Goal: Information Seeking & Learning: Learn about a topic

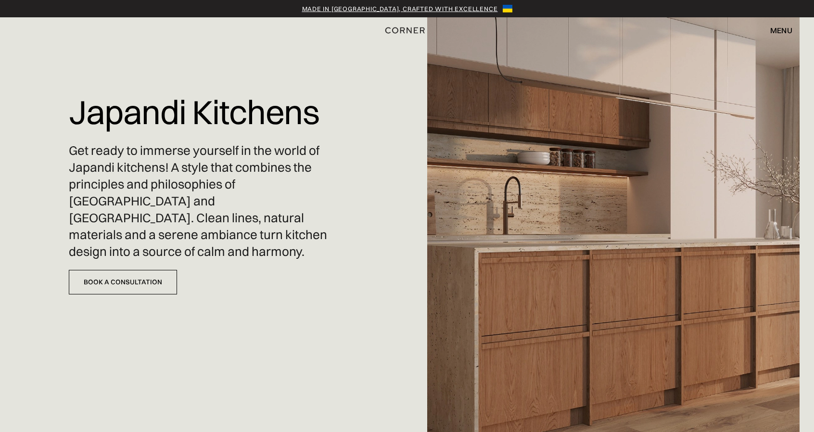
click at [771, 28] on div "menu" at bounding box center [781, 30] width 22 height 8
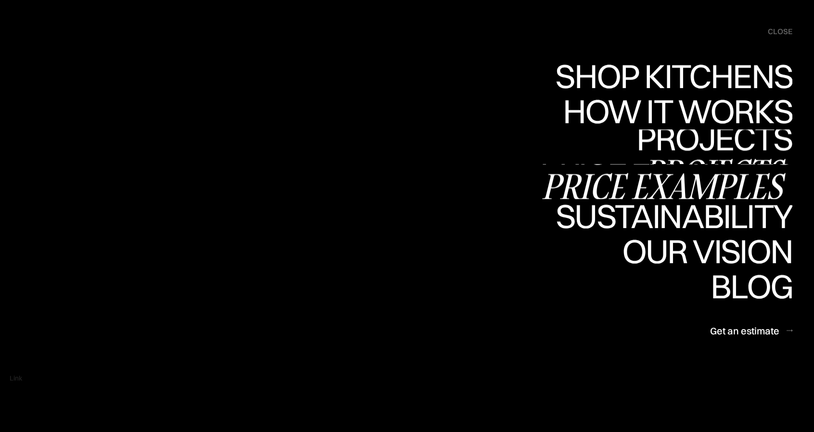
click at [692, 155] on div "Projects" at bounding box center [715, 172] width 156 height 34
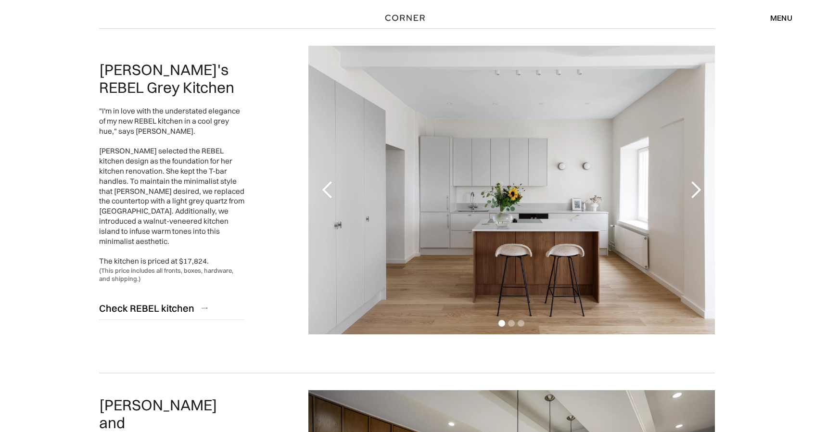
scroll to position [144, 0]
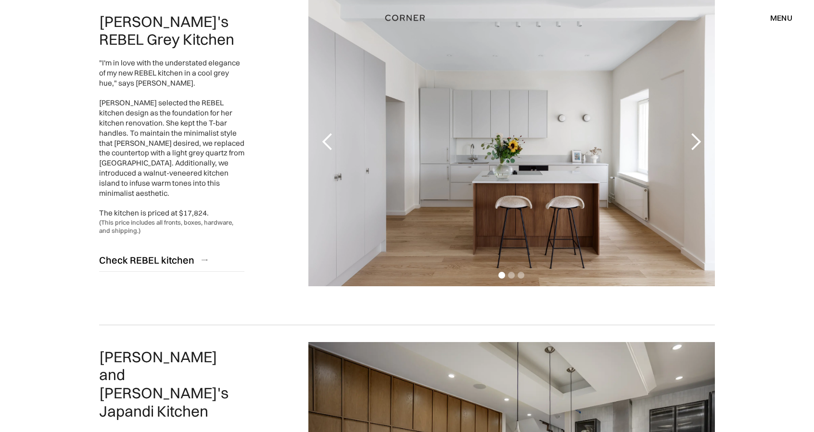
click at [692, 144] on div "next slide" at bounding box center [695, 141] width 19 height 19
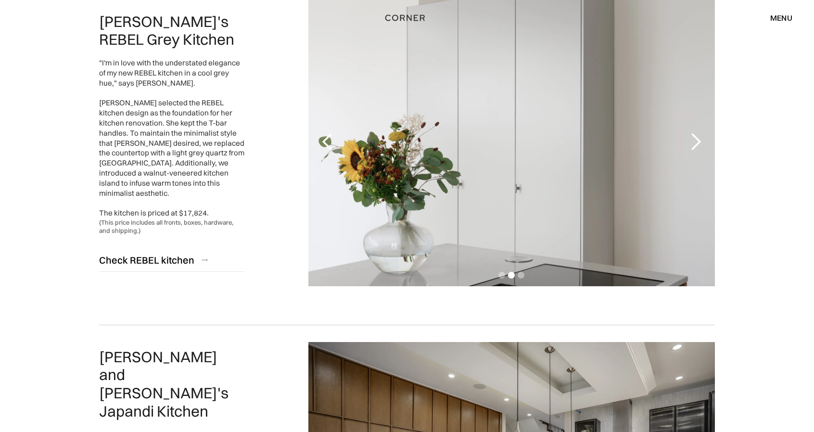
click at [321, 147] on div "previous slide" at bounding box center [327, 141] width 19 height 19
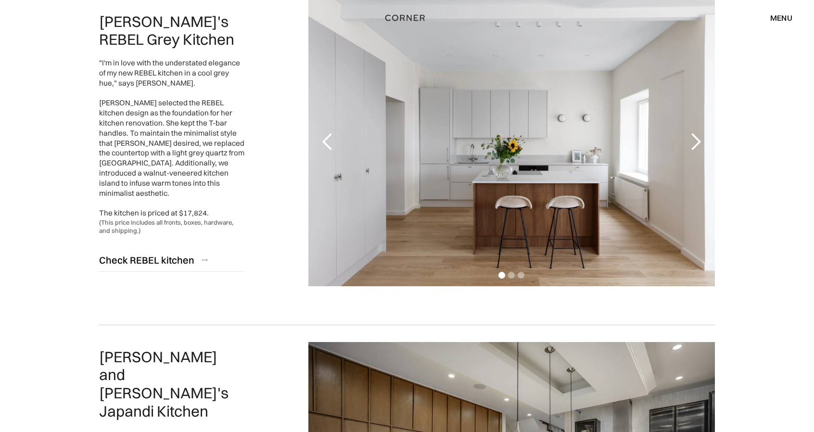
click at [697, 141] on div "next slide" at bounding box center [695, 141] width 19 height 19
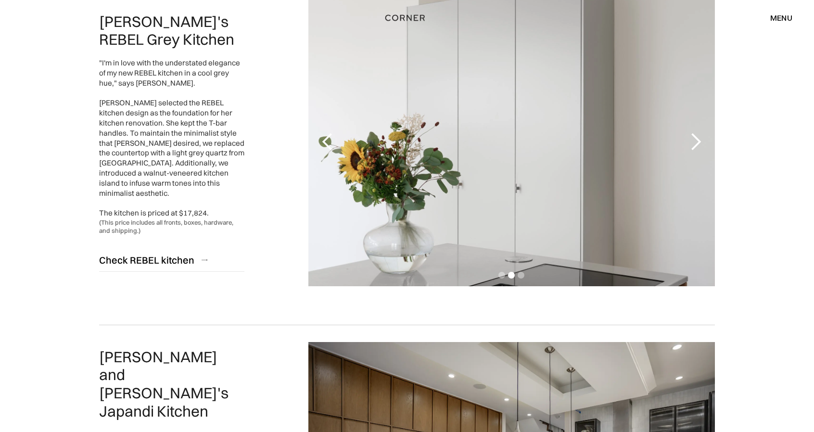
click at [697, 141] on div "next slide" at bounding box center [695, 141] width 19 height 19
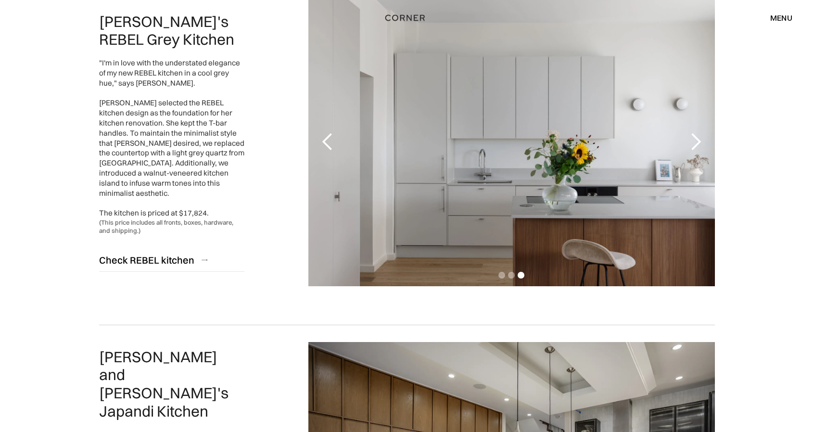
click at [328, 139] on div "previous slide" at bounding box center [327, 141] width 19 height 19
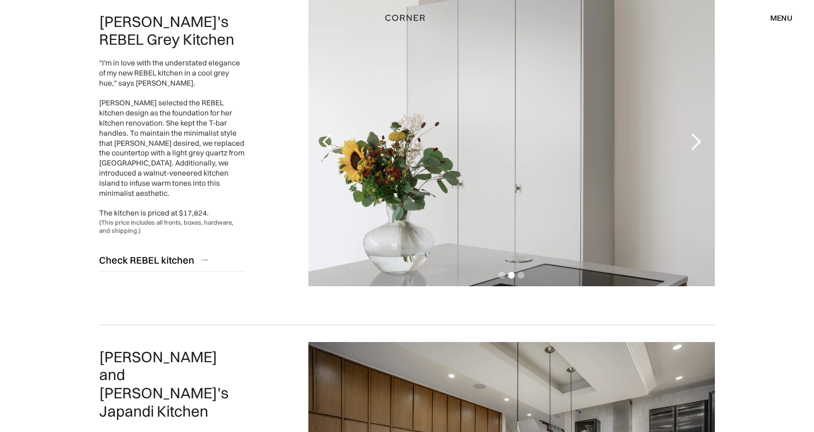
click at [328, 139] on div "previous slide" at bounding box center [327, 141] width 19 height 19
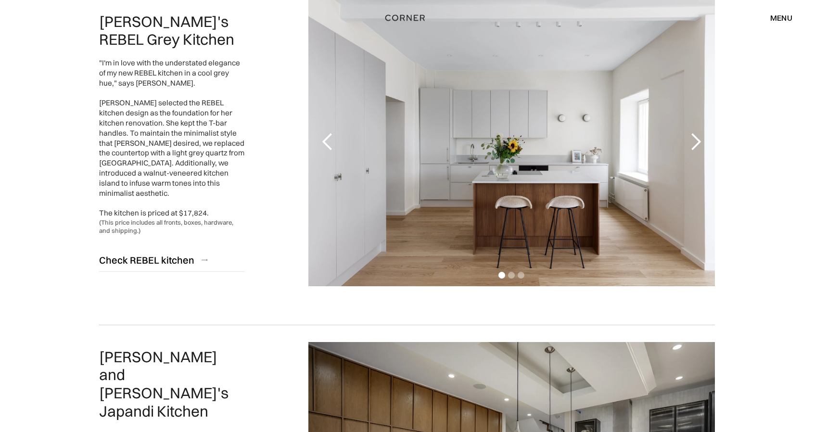
scroll to position [433, 0]
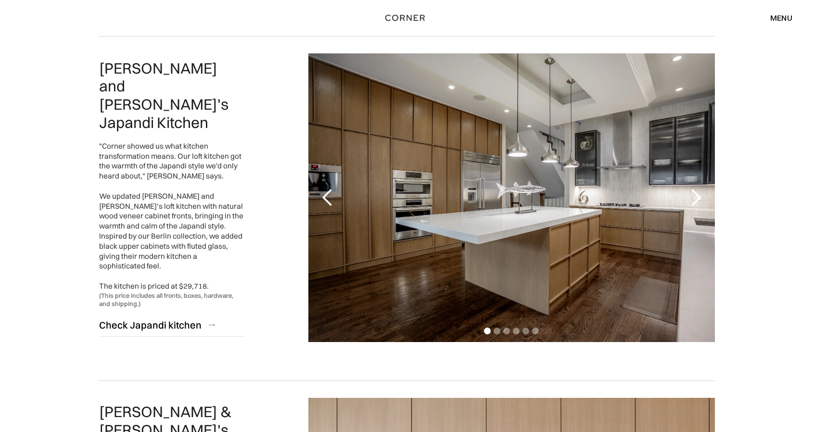
click at [697, 200] on div "next slide" at bounding box center [695, 197] width 19 height 19
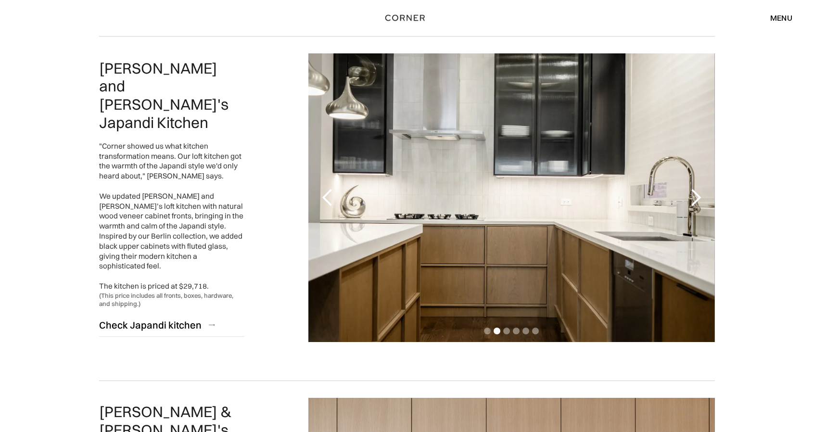
click at [697, 200] on div "next slide" at bounding box center [695, 197] width 19 height 19
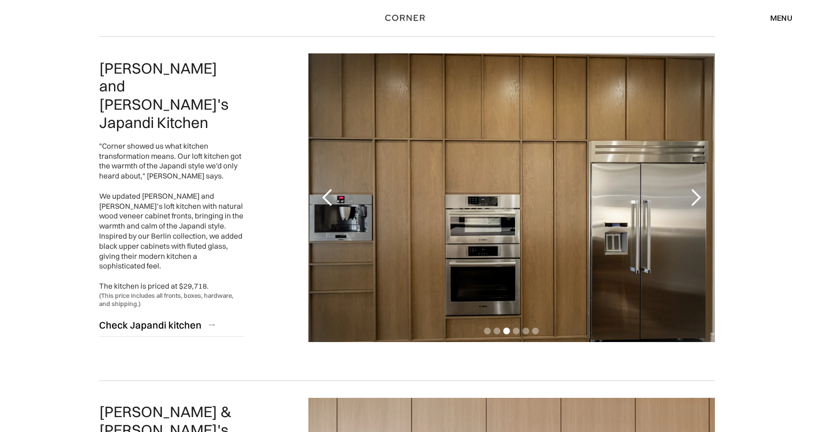
click at [697, 200] on div "next slide" at bounding box center [695, 197] width 19 height 19
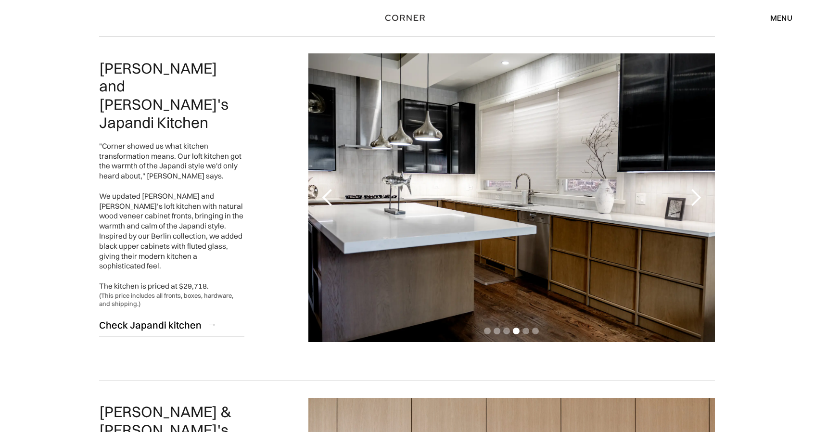
click at [697, 200] on div "next slide" at bounding box center [695, 197] width 19 height 19
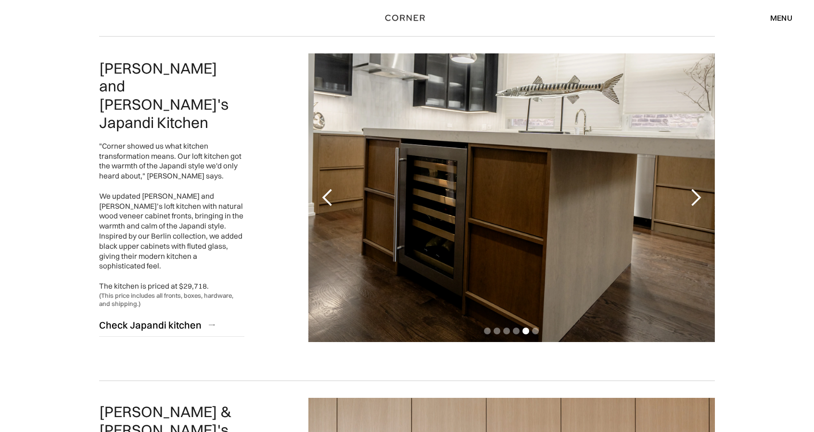
click at [697, 200] on div "next slide" at bounding box center [695, 197] width 19 height 19
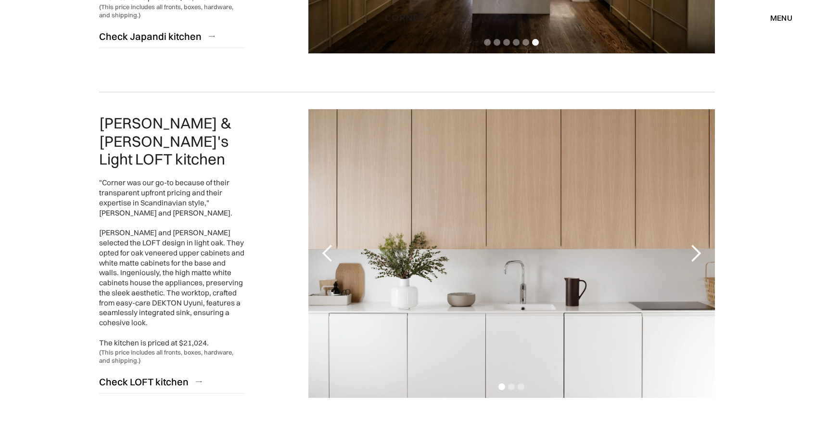
scroll to position [770, 0]
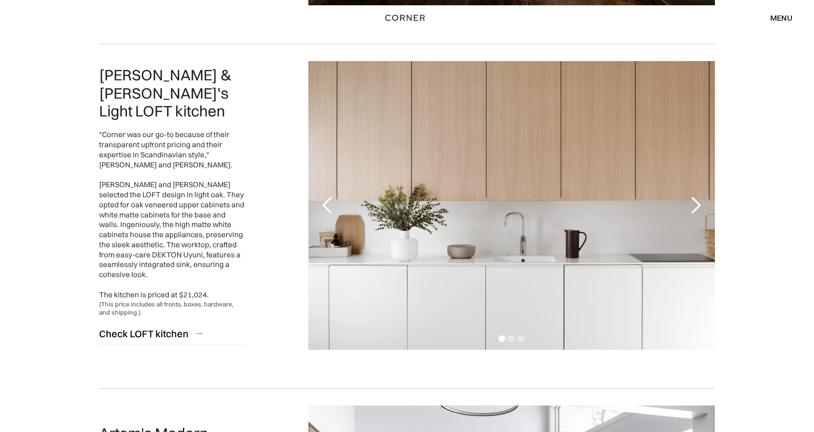
click at [697, 200] on div "next slide" at bounding box center [695, 205] width 19 height 19
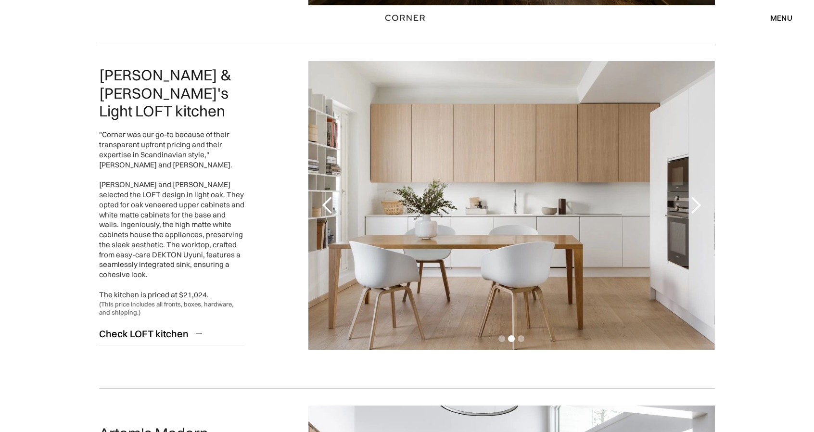
click at [697, 200] on div "next slide" at bounding box center [695, 205] width 19 height 19
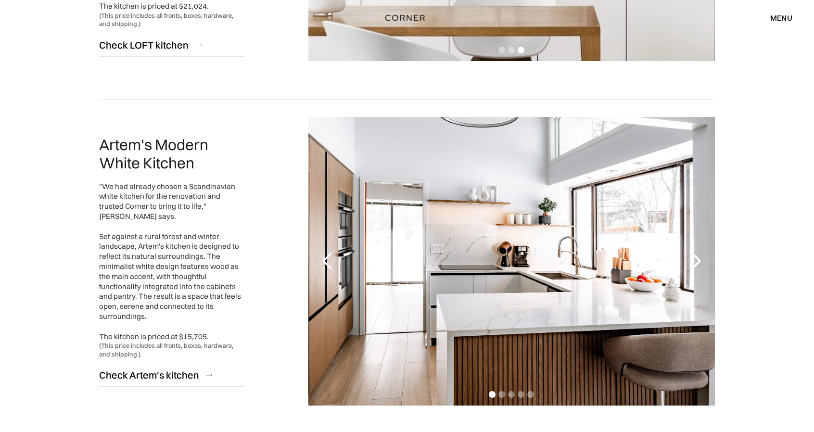
scroll to position [1107, 0]
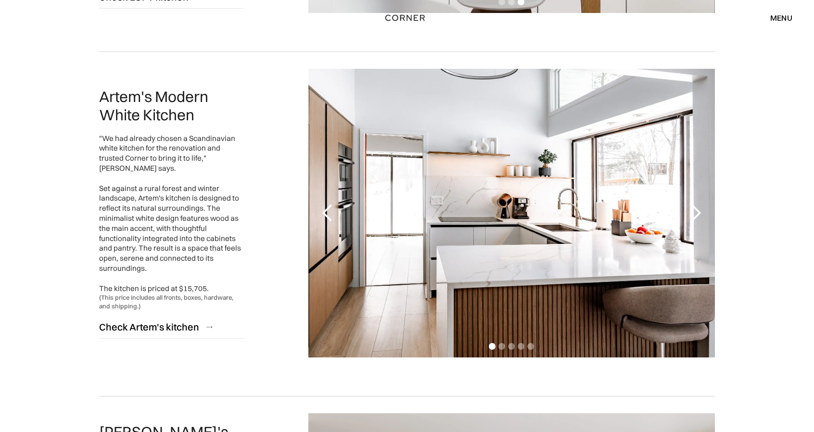
click at [697, 200] on div "next slide" at bounding box center [696, 213] width 38 height 289
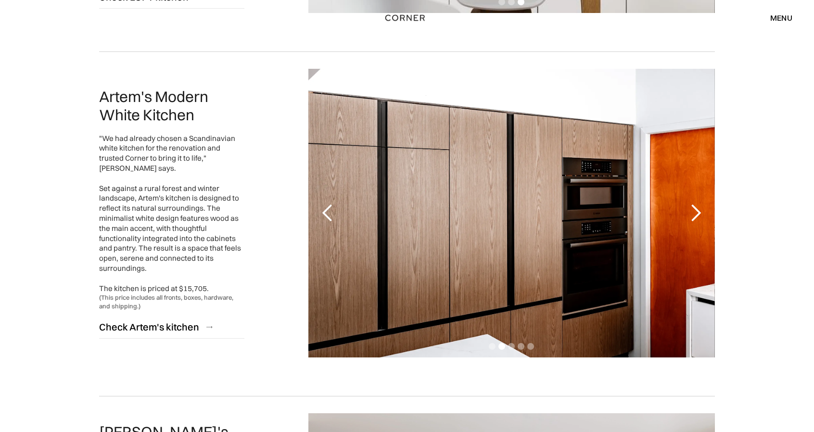
click at [697, 200] on div "next slide" at bounding box center [696, 213] width 38 height 289
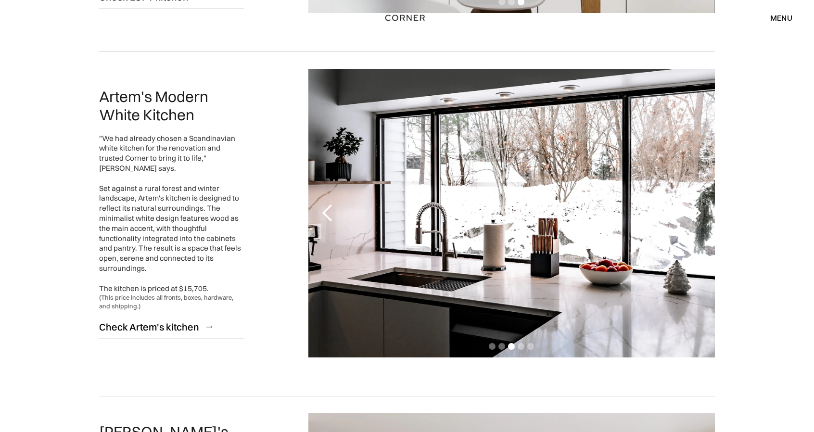
click at [697, 200] on div "next slide" at bounding box center [696, 213] width 38 height 289
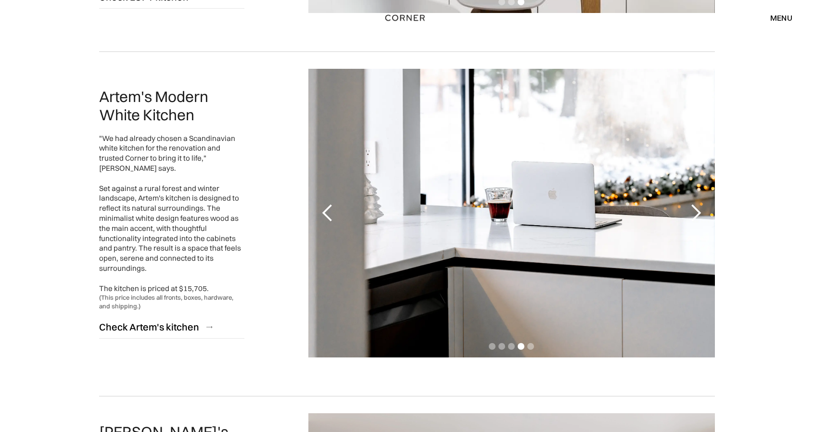
click at [697, 200] on div "next slide" at bounding box center [696, 213] width 38 height 289
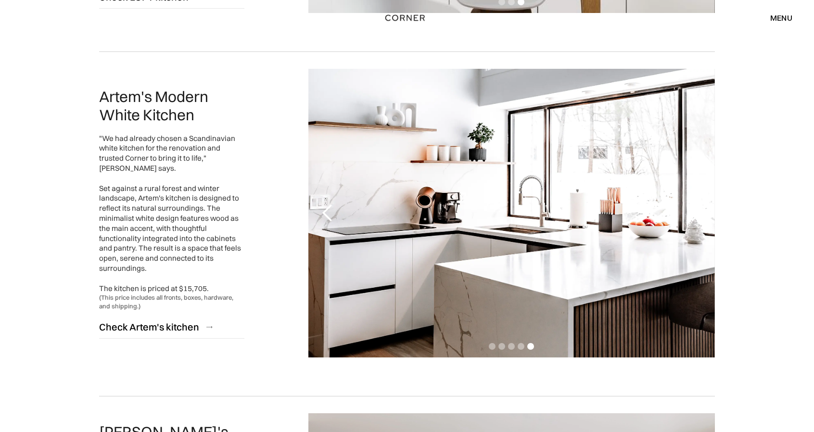
scroll to position [1396, 0]
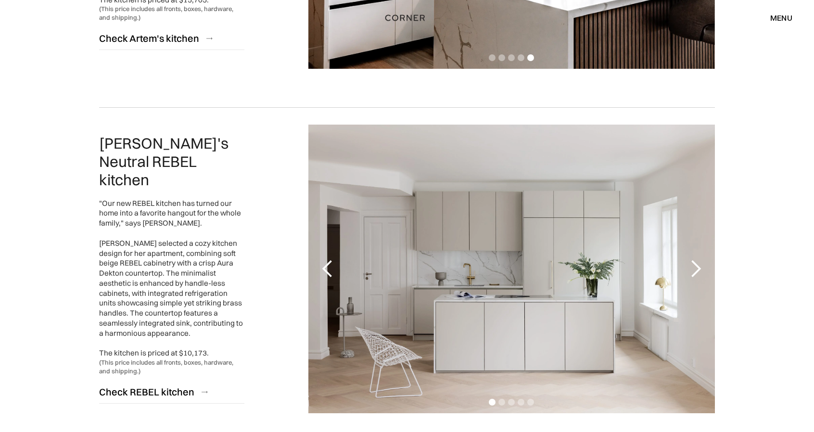
click at [699, 269] on div "next slide" at bounding box center [695, 268] width 19 height 19
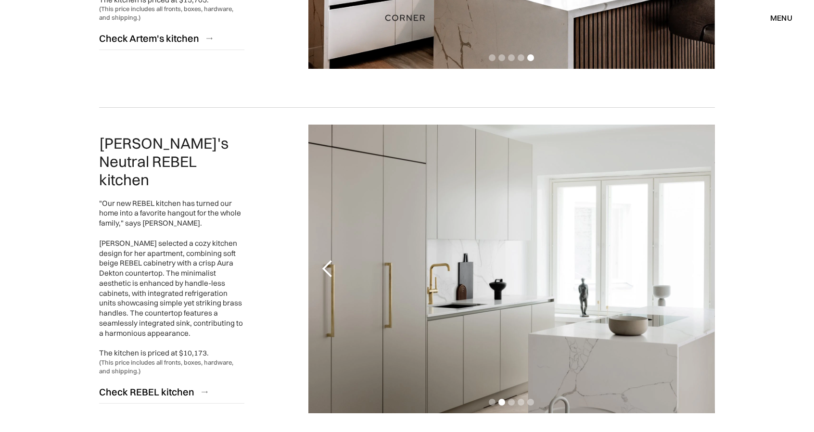
click at [699, 269] on div "next slide" at bounding box center [695, 268] width 19 height 19
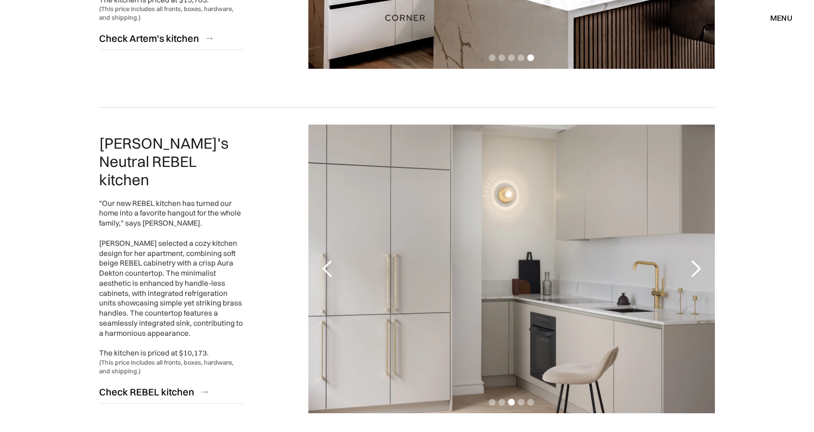
click at [699, 269] on div "next slide" at bounding box center [695, 268] width 19 height 19
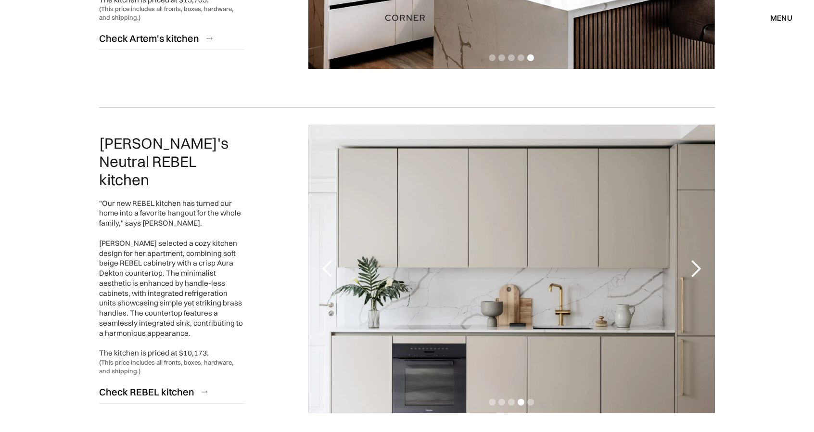
click at [699, 269] on div "next slide" at bounding box center [695, 268] width 19 height 19
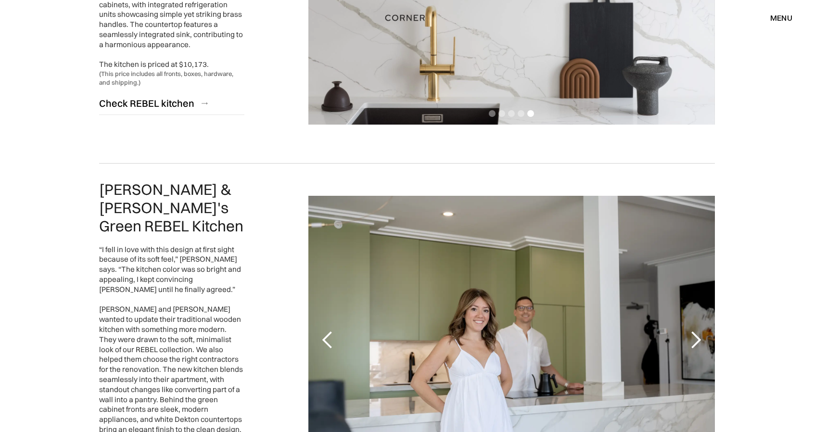
scroll to position [1781, 0]
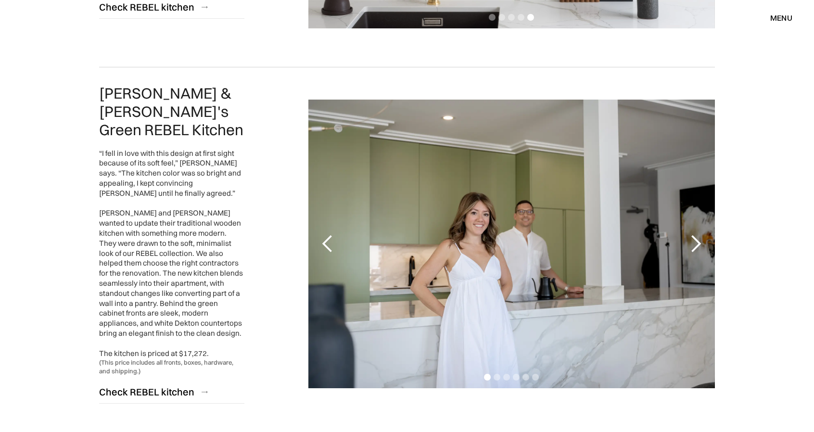
click at [700, 234] on div "next slide" at bounding box center [695, 243] width 19 height 19
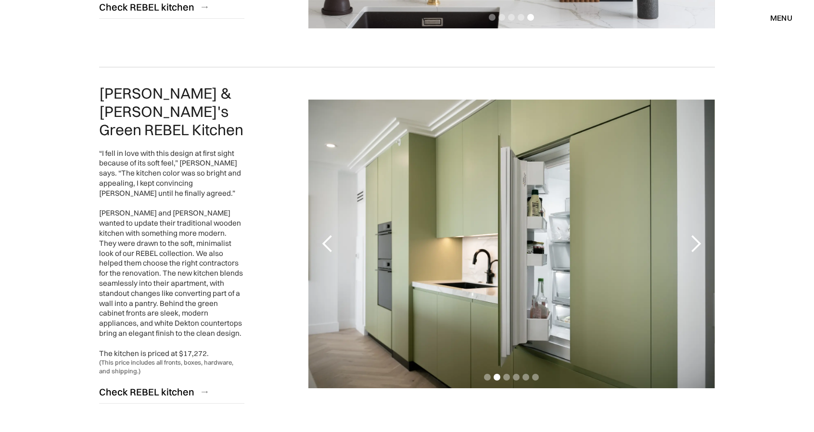
click at [700, 234] on div "next slide" at bounding box center [695, 243] width 19 height 19
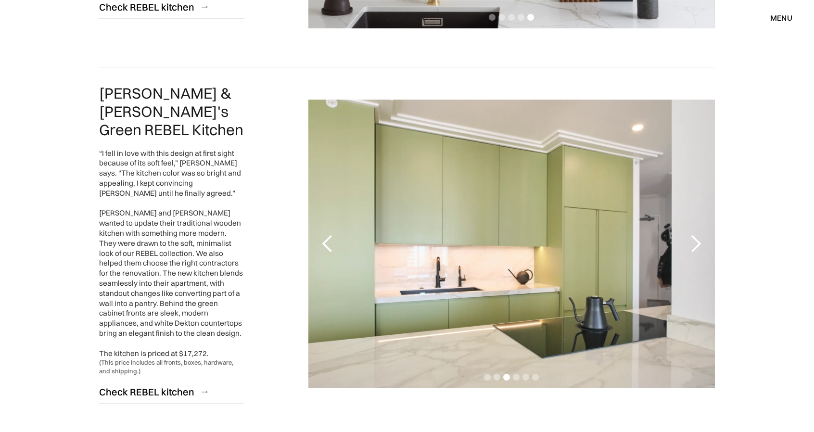
click at [700, 234] on div "next slide" at bounding box center [695, 243] width 19 height 19
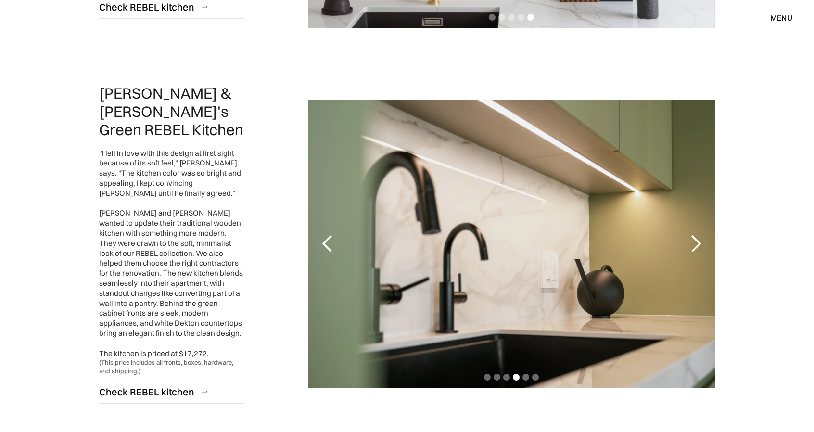
click at [700, 234] on div "next slide" at bounding box center [695, 243] width 19 height 19
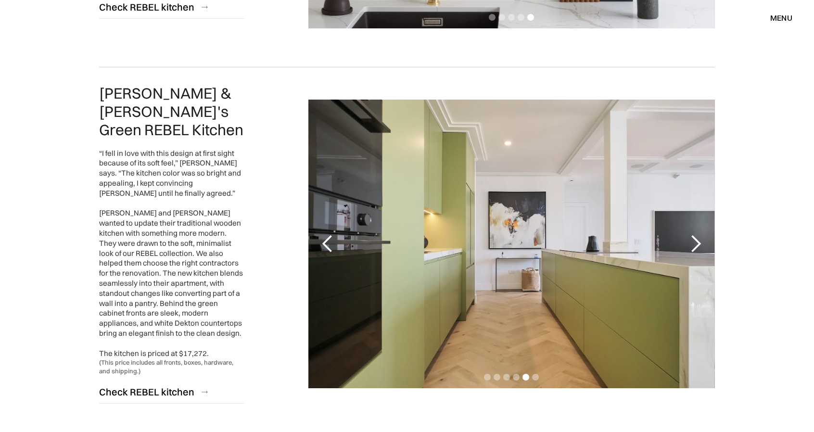
click at [700, 234] on div "next slide" at bounding box center [695, 243] width 19 height 19
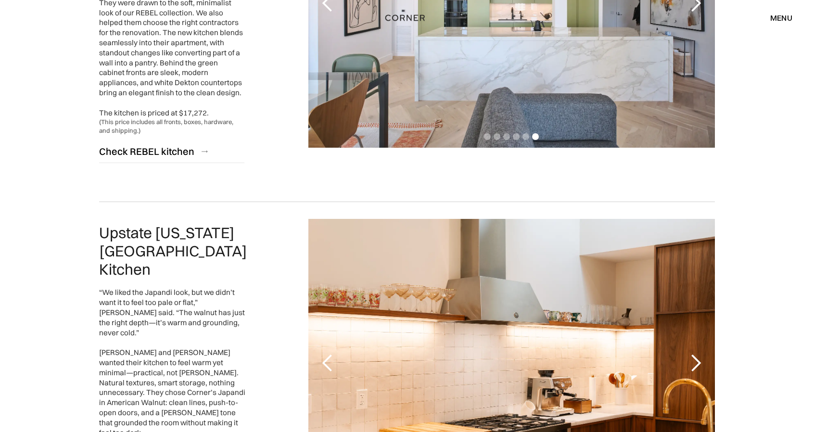
scroll to position [2117, 0]
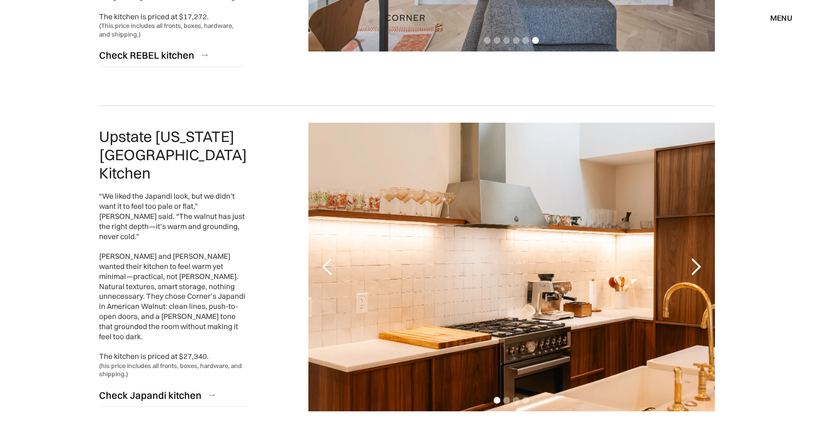
click at [700, 257] on div "next slide" at bounding box center [695, 266] width 19 height 19
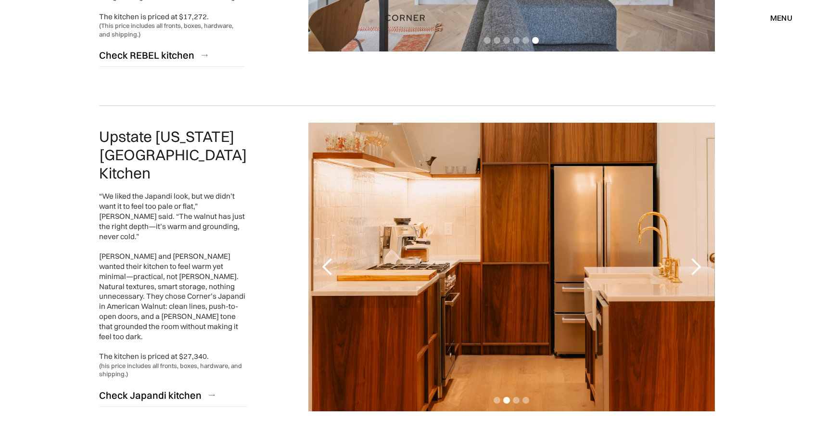
click at [322, 257] on div "previous slide" at bounding box center [327, 266] width 19 height 19
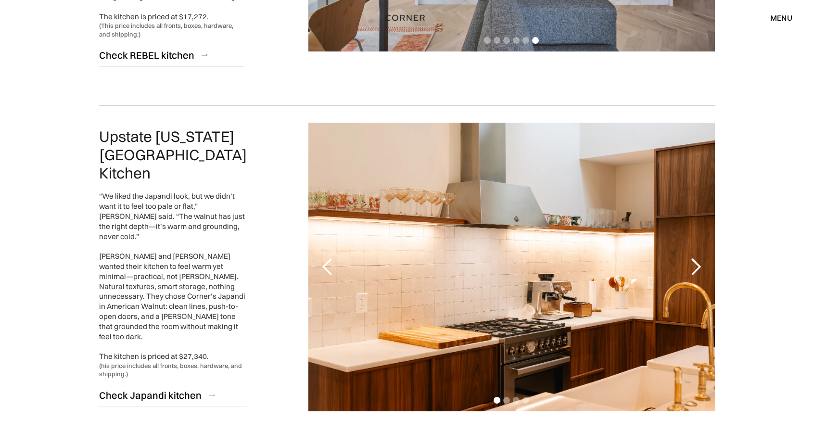
click at [704, 257] on div "next slide" at bounding box center [695, 266] width 19 height 19
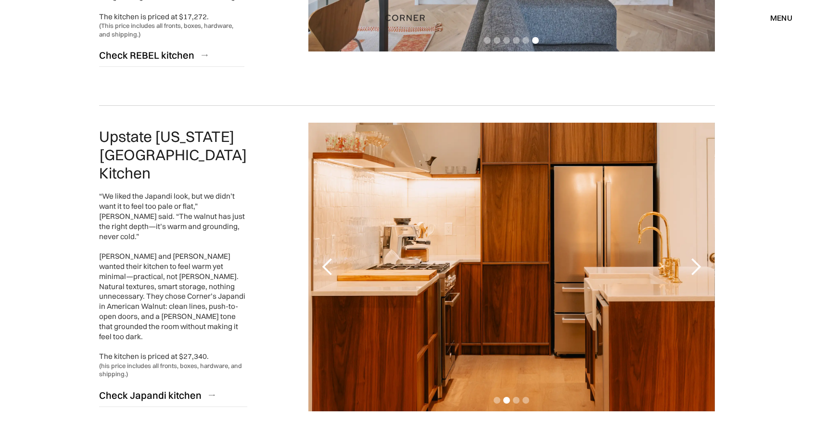
click at [704, 257] on div "next slide" at bounding box center [695, 266] width 19 height 19
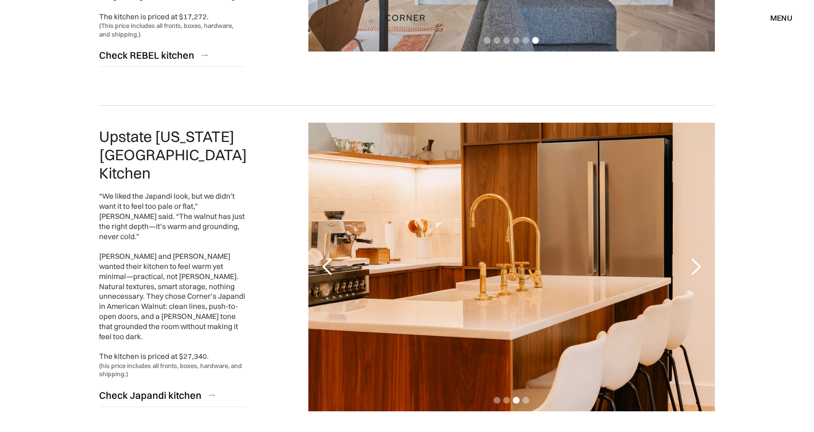
click at [704, 257] on div "next slide" at bounding box center [695, 266] width 19 height 19
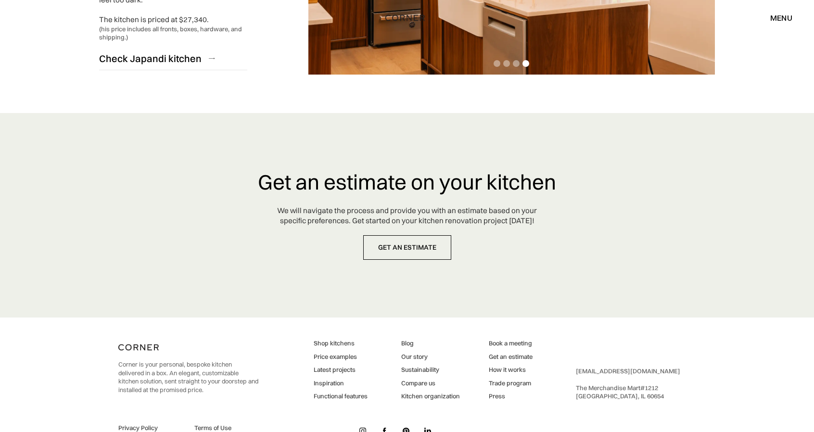
scroll to position [2462, 0]
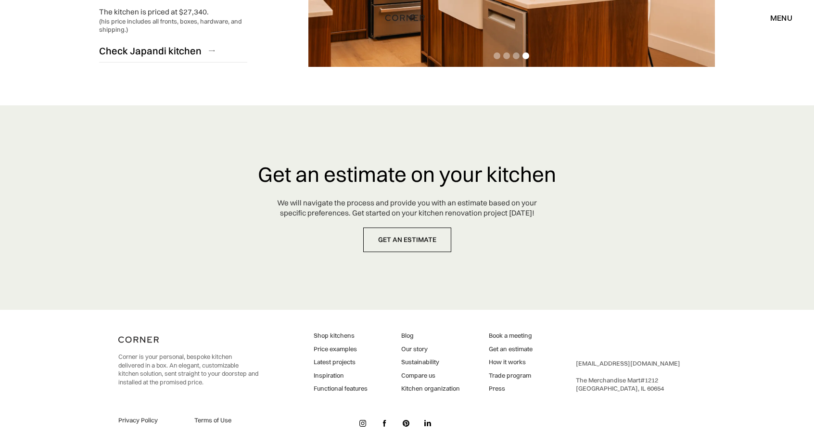
click at [365, 420] on img at bounding box center [362, 423] width 7 height 7
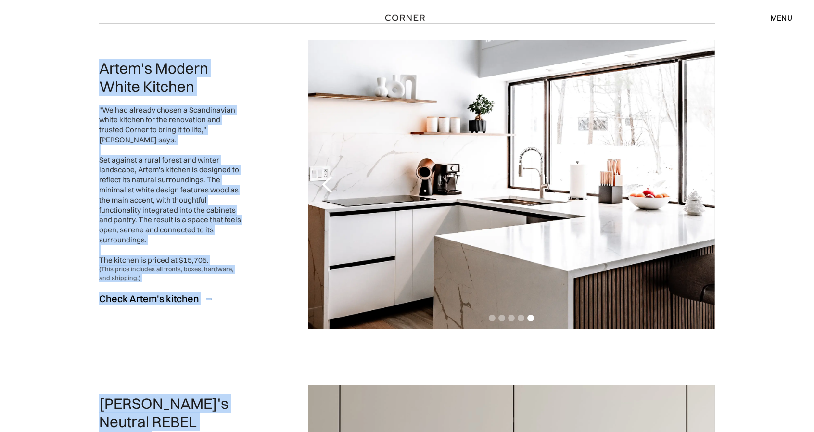
scroll to position [0, 0]
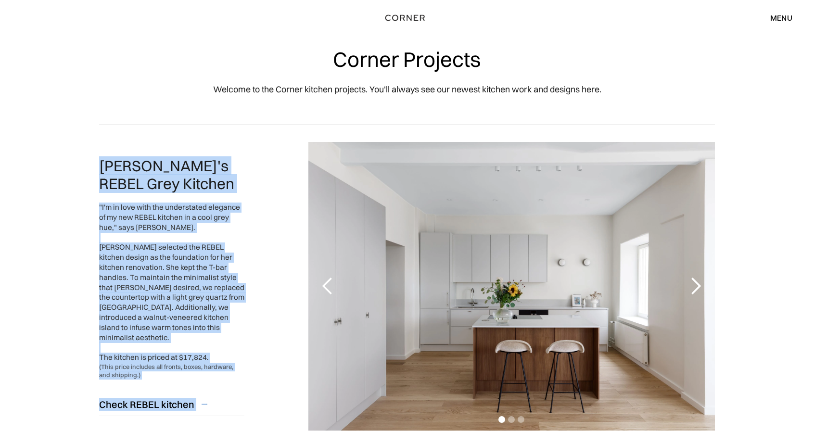
drag, startPoint x: 813, startPoint y: 388, endPoint x: 821, endPoint y: -29, distance: 417.3
click at [814, 0] on html "Shop Kitchens Shop Kitchens How it works How it works Projects Projects Inspira…" at bounding box center [407, 216] width 814 height 432
click at [755, 121] on div "Corner Projects Welcome to the Corner kitchen projects. You'll always see our n…" at bounding box center [407, 62] width 814 height 125
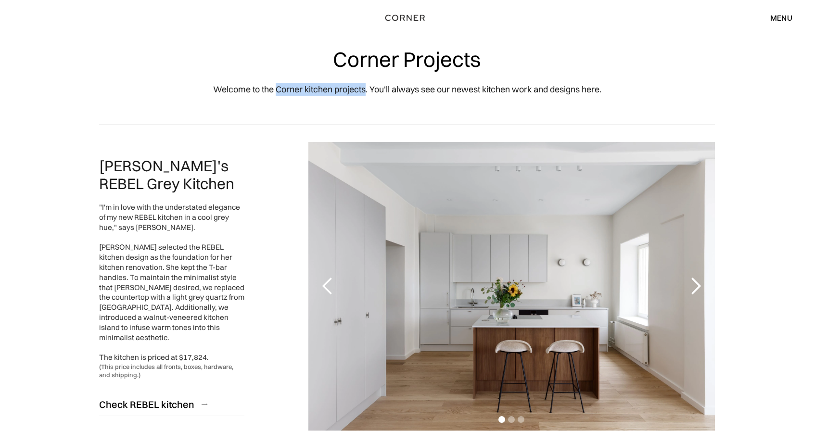
drag, startPoint x: 275, startPoint y: 90, endPoint x: 365, endPoint y: 94, distance: 89.6
click at [365, 94] on p "Welcome to the Corner kitchen projects. You'll always see our newest kitchen wo…" at bounding box center [407, 89] width 388 height 13
copy p "Corner kitchen projects"
click at [773, 22] on div "menu" at bounding box center [781, 18] width 22 height 8
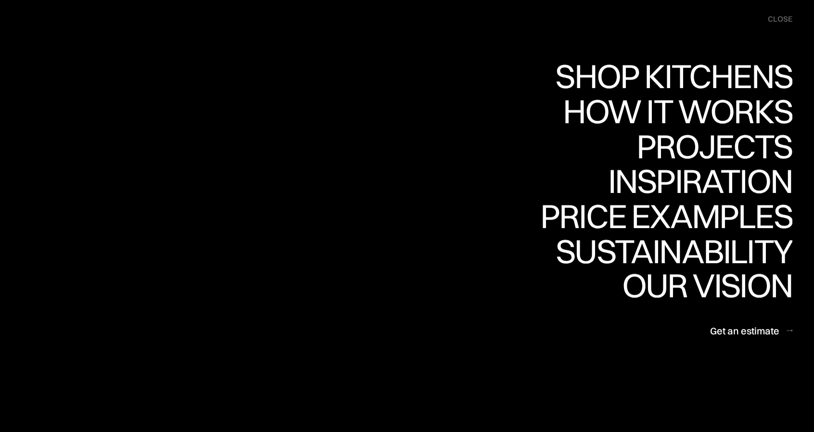
click at [783, 26] on div "menu close" at bounding box center [775, 19] width 34 height 19
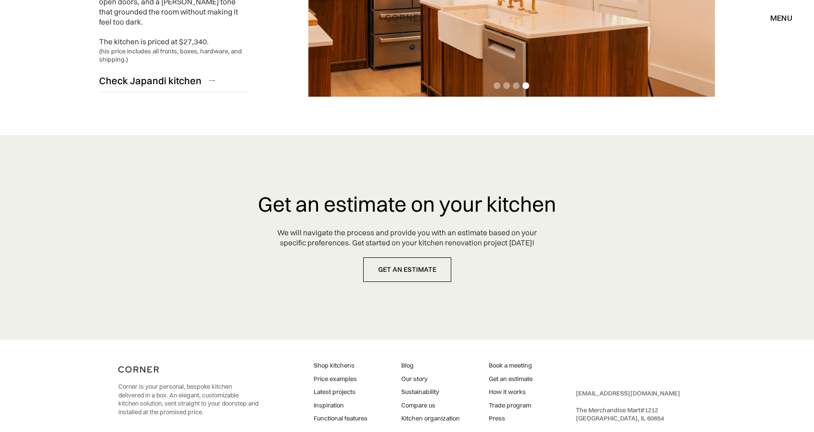
scroll to position [2462, 0]
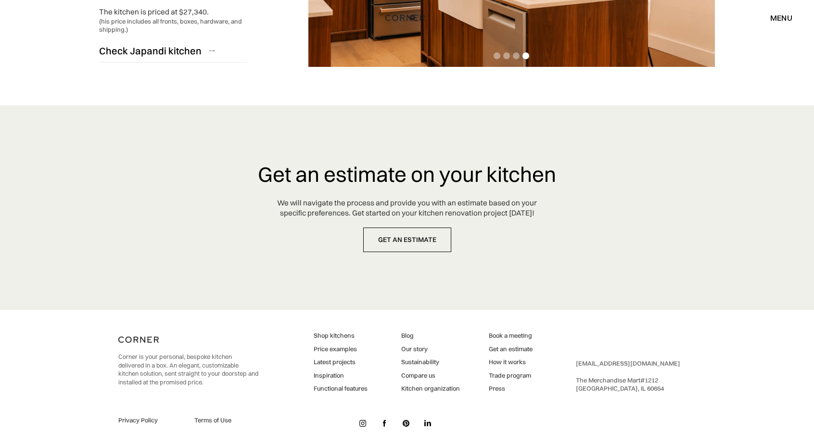
click at [383, 420] on img at bounding box center [385, 423] width 4 height 7
click at [384, 420] on img at bounding box center [385, 423] width 4 height 7
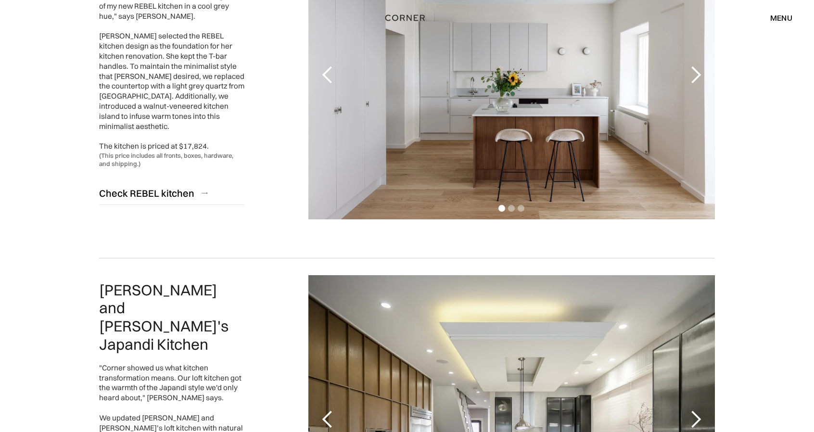
scroll to position [0, 0]
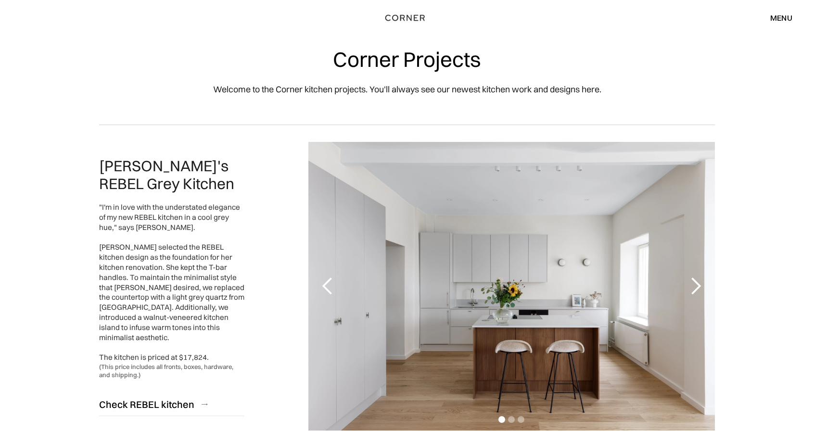
click at [782, 21] on div "menu" at bounding box center [781, 18] width 22 height 8
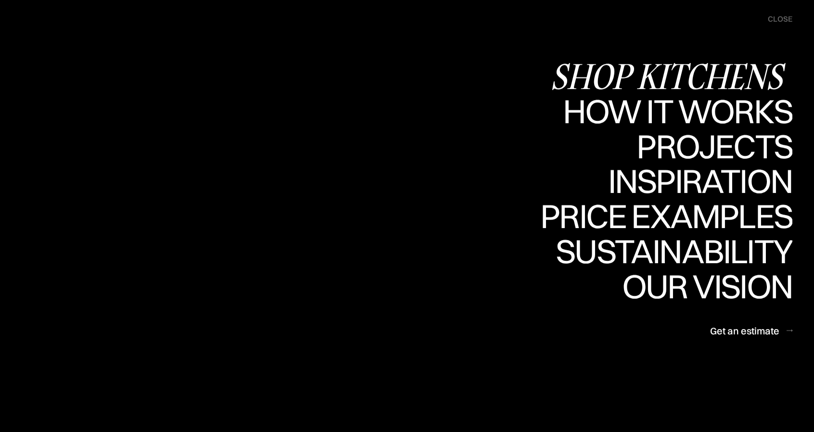
click at [706, 67] on div "Shop Kitchens" at bounding box center [672, 76] width 242 height 34
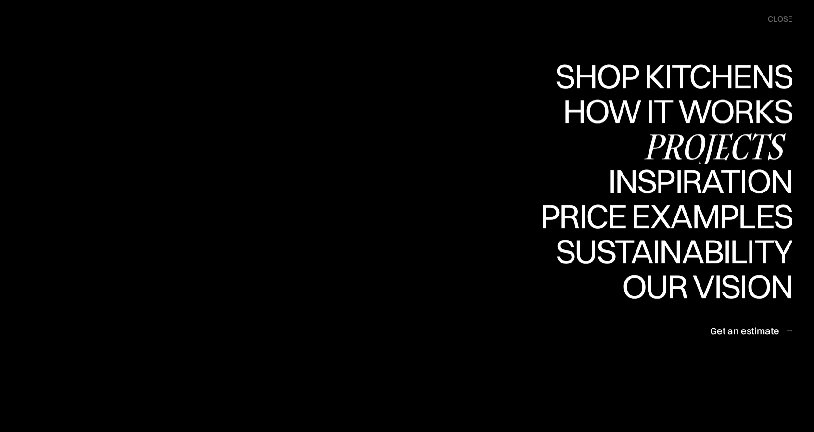
click at [678, 150] on div "Projects" at bounding box center [715, 146] width 156 height 34
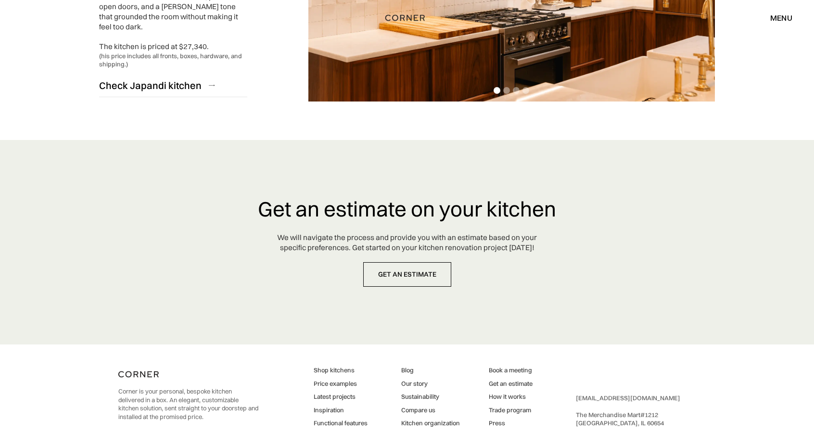
scroll to position [2462, 0]
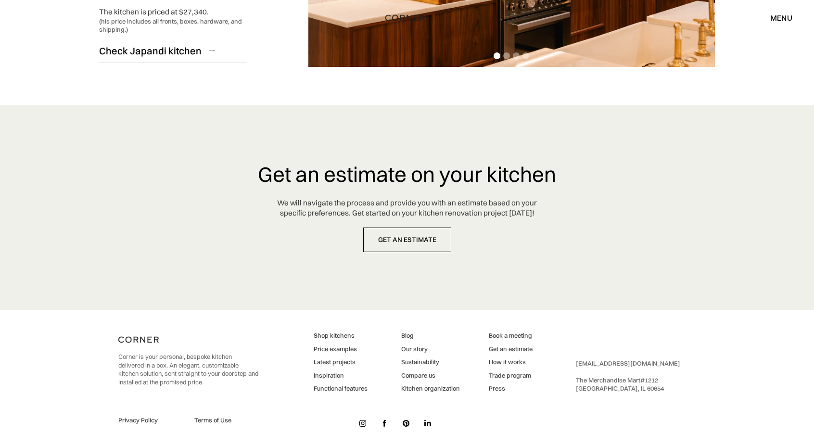
click at [427, 420] on img at bounding box center [427, 423] width 7 height 7
click at [363, 420] on img at bounding box center [362, 423] width 7 height 7
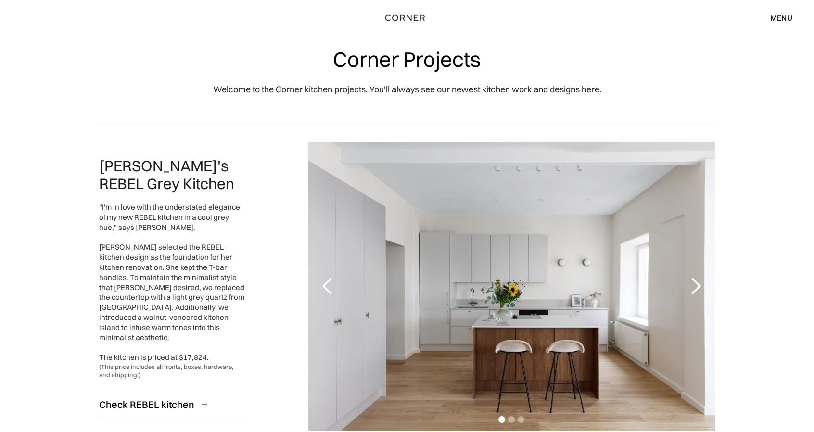
click at [774, 15] on div "menu" at bounding box center [781, 18] width 22 height 8
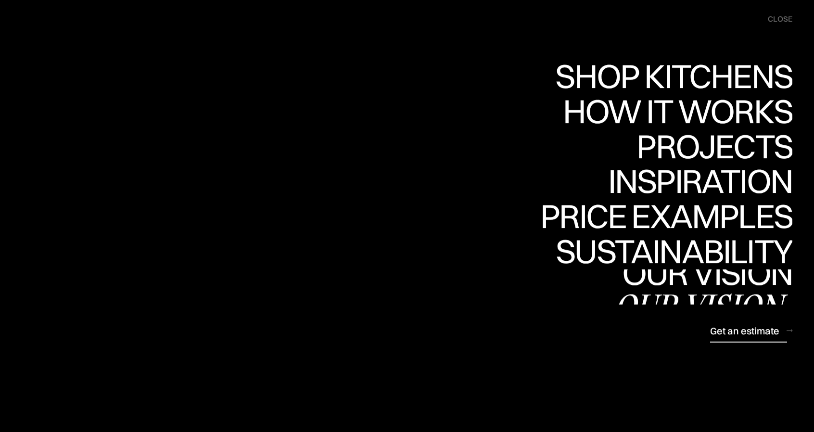
click at [753, 331] on div "Get an estimate" at bounding box center [744, 330] width 69 height 13
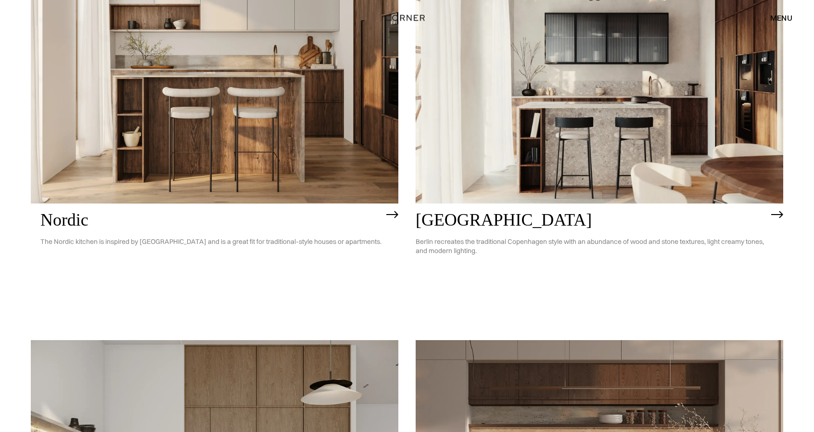
scroll to position [144, 0]
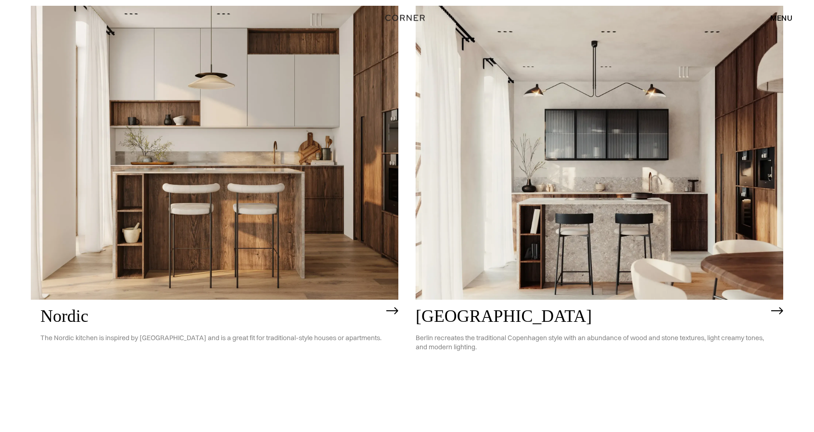
click at [393, 313] on img at bounding box center [392, 311] width 12 height 8
click at [541, 231] on img at bounding box center [600, 153] width 368 height 294
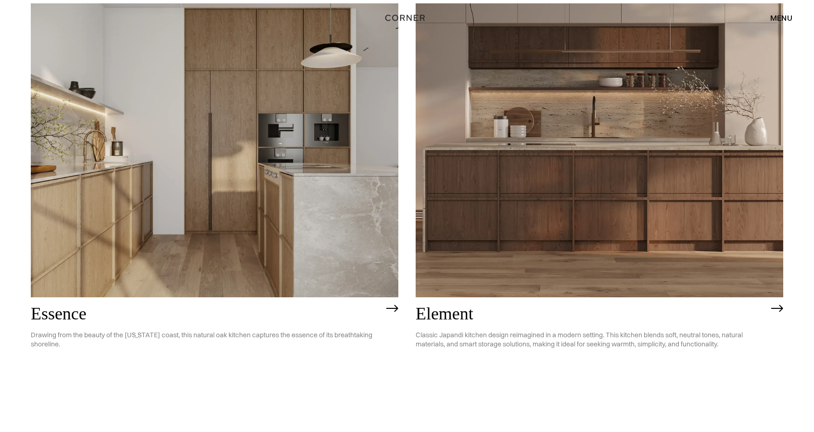
scroll to position [481, 0]
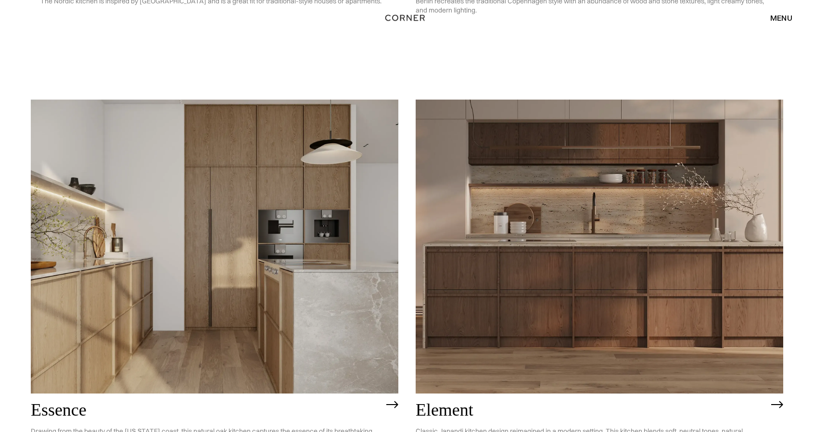
click at [259, 228] on img at bounding box center [215, 247] width 368 height 294
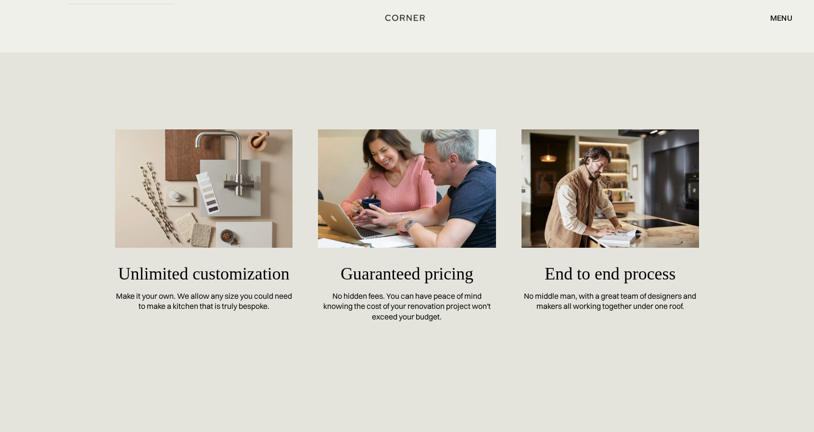
drag, startPoint x: 820, startPoint y: 35, endPoint x: 775, endPoint y: 398, distance: 365.7
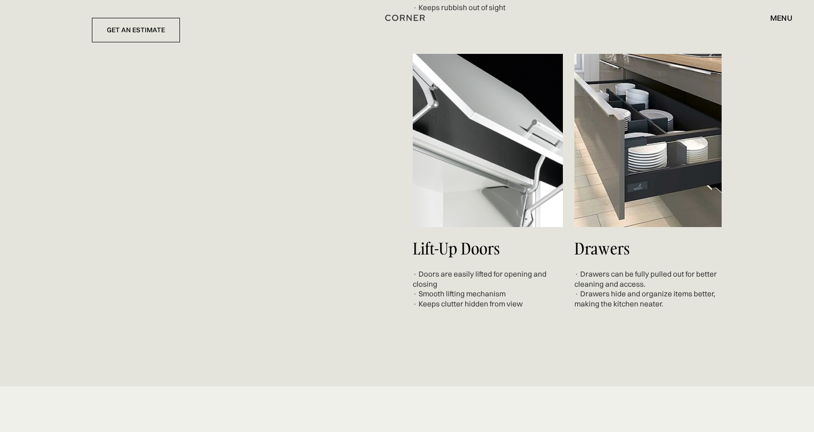
scroll to position [3664, 0]
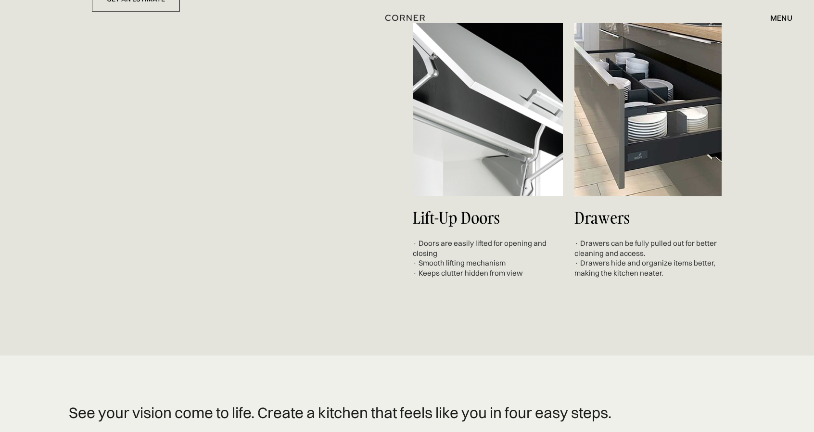
drag, startPoint x: 819, startPoint y: 41, endPoint x: 799, endPoint y: 343, distance: 302.4
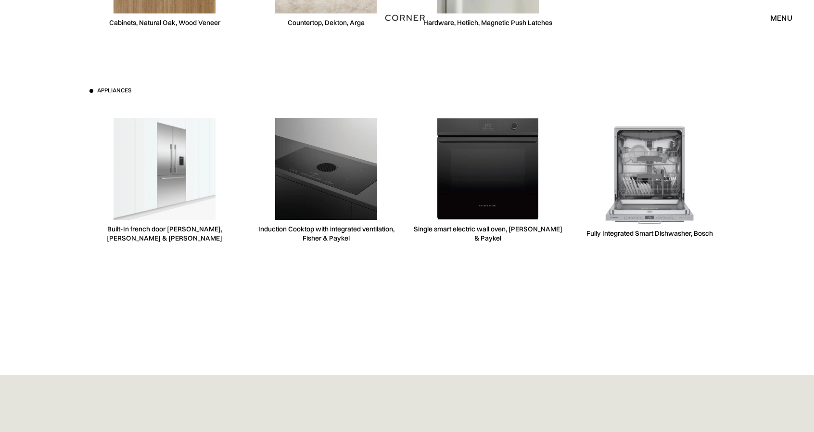
scroll to position [2934, 0]
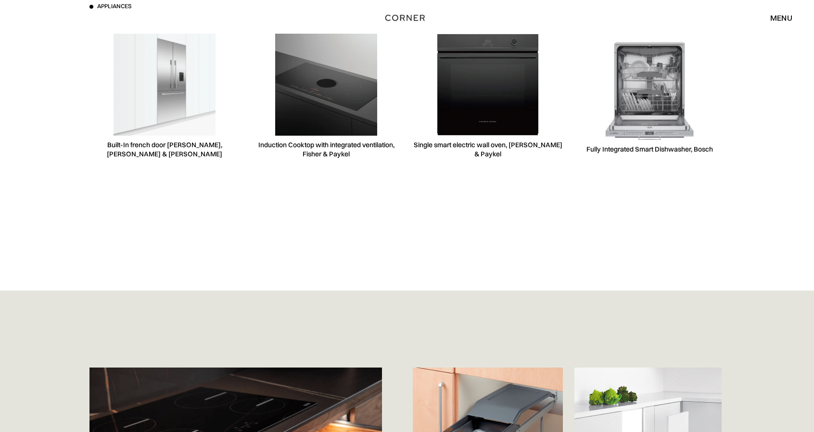
drag, startPoint x: 818, startPoint y: 23, endPoint x: 818, endPoint y: 269, distance: 245.9
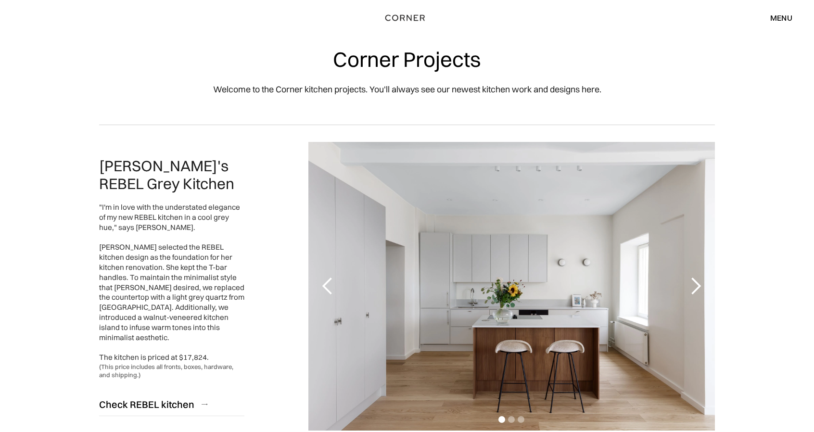
scroll to position [96, 0]
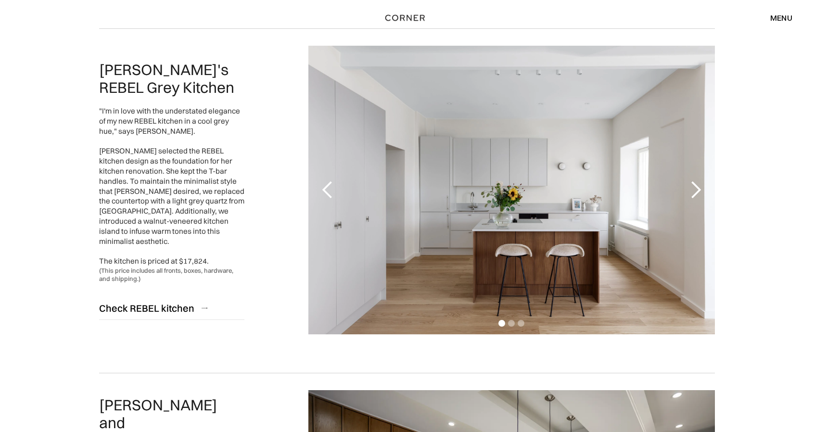
click at [702, 186] on div "next slide" at bounding box center [695, 189] width 19 height 19
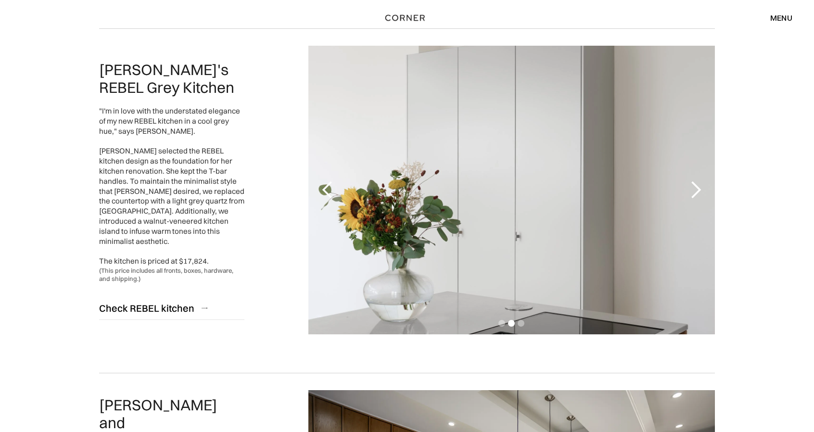
click at [702, 186] on div "next slide" at bounding box center [695, 189] width 19 height 19
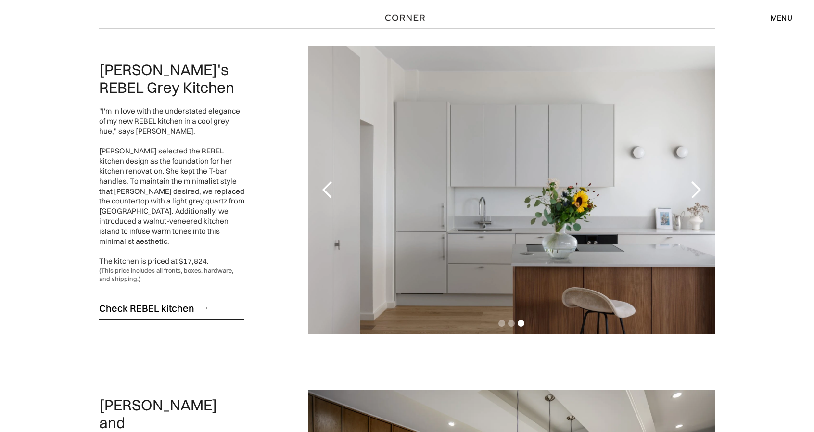
click at [141, 308] on div "Check REBEL kitchen" at bounding box center [146, 308] width 95 height 13
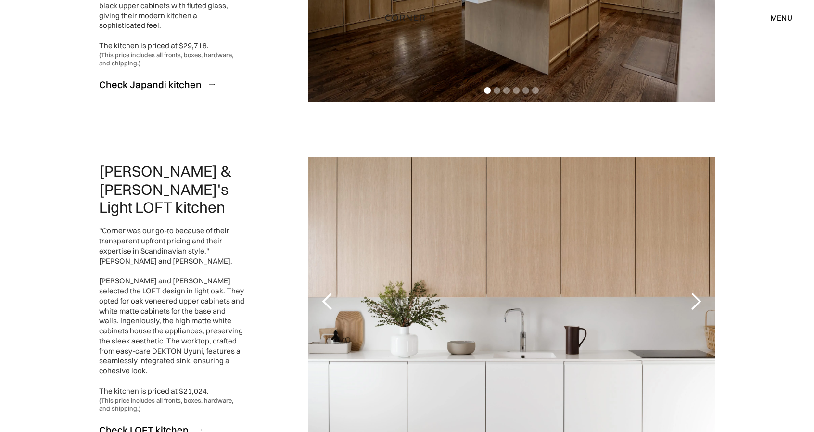
scroll to position [770, 0]
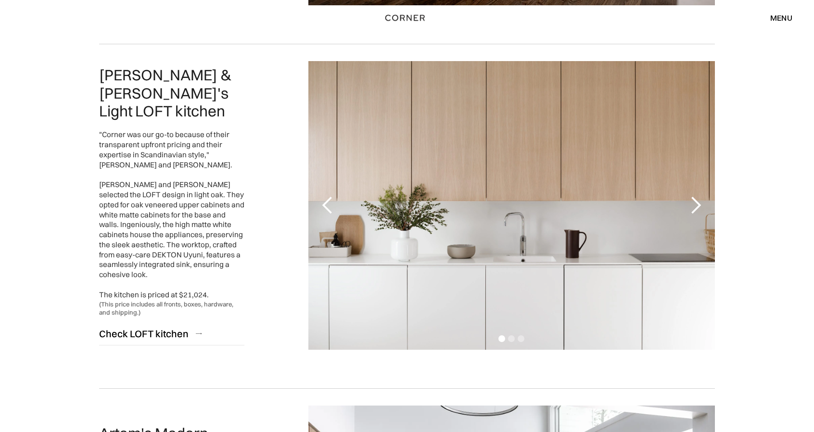
click at [692, 207] on div "next slide" at bounding box center [695, 205] width 19 height 19
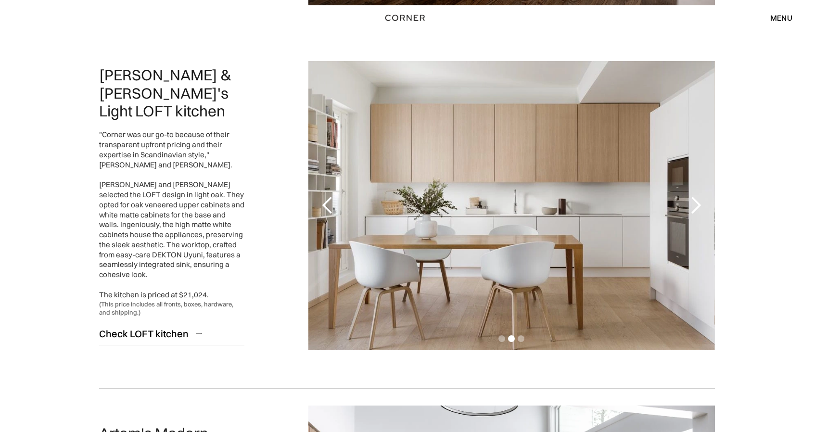
click at [692, 207] on div "next slide" at bounding box center [695, 205] width 19 height 19
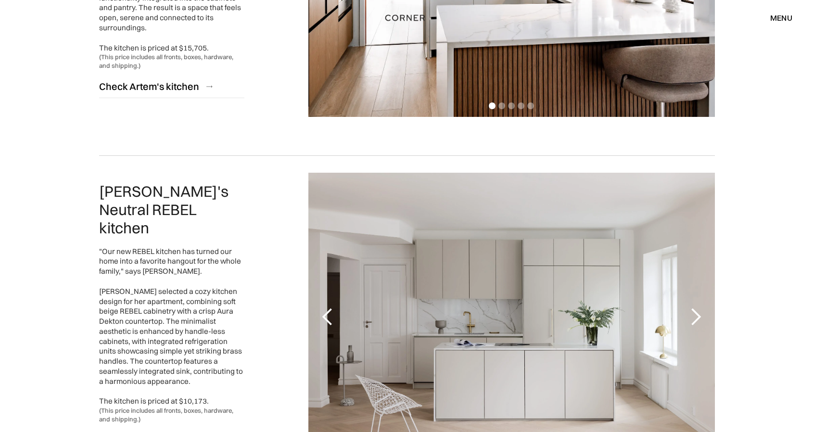
scroll to position [1444, 0]
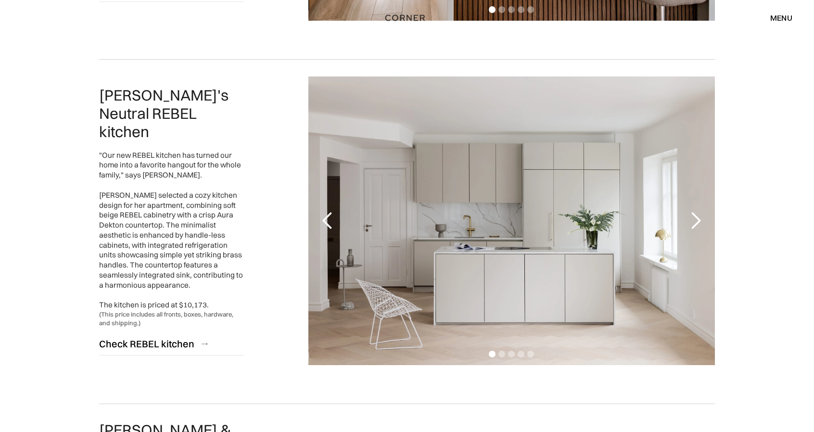
click at [696, 221] on div "next slide" at bounding box center [695, 220] width 19 height 19
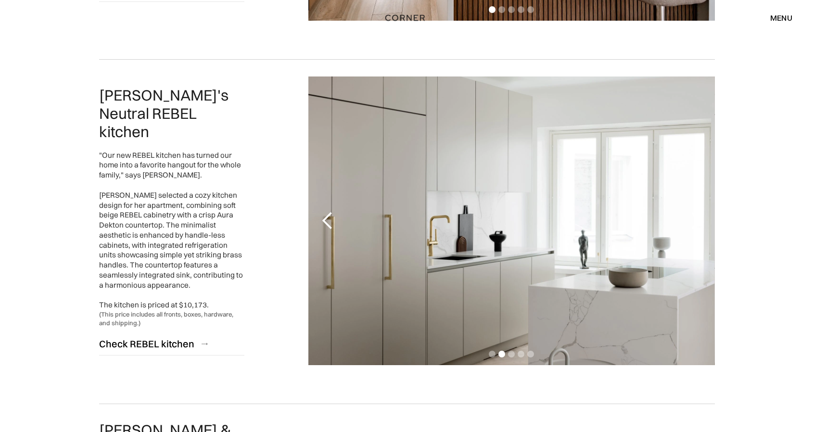
click at [696, 221] on div "next slide" at bounding box center [695, 220] width 19 height 19
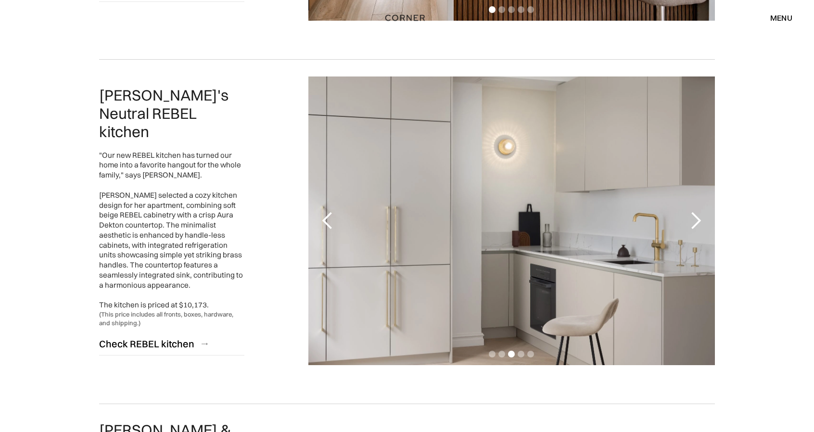
click at [696, 221] on div "next slide" at bounding box center [695, 220] width 19 height 19
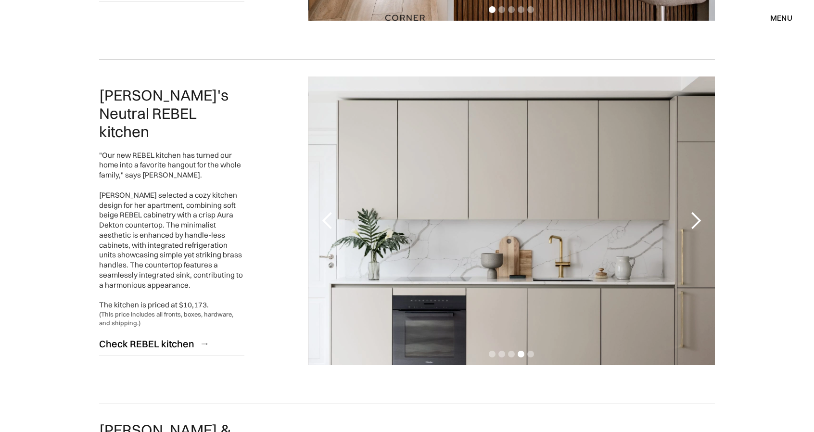
click at [787, 14] on div "menu" at bounding box center [781, 18] width 22 height 8
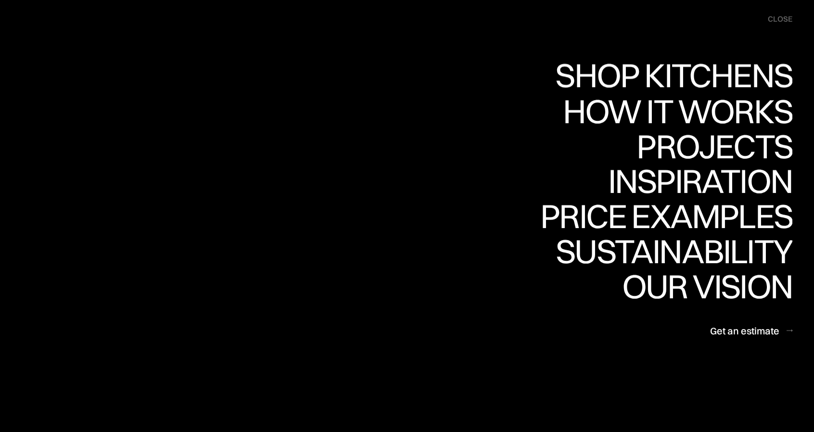
click at [675, 73] on div "Shop Kitchens" at bounding box center [672, 75] width 242 height 34
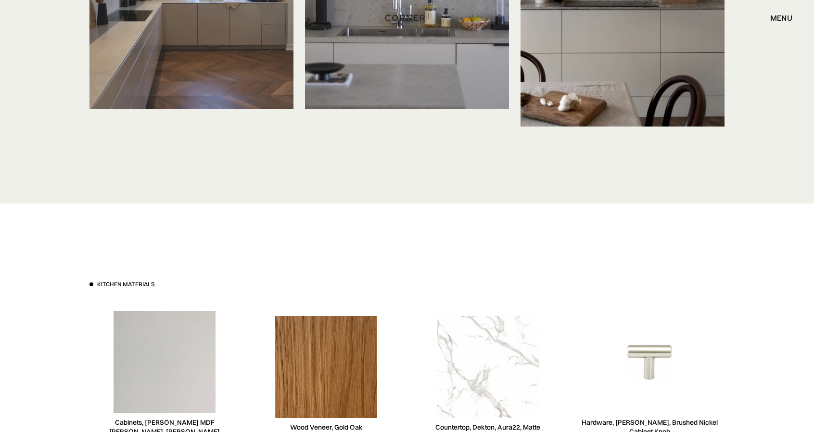
scroll to position [3513, 0]
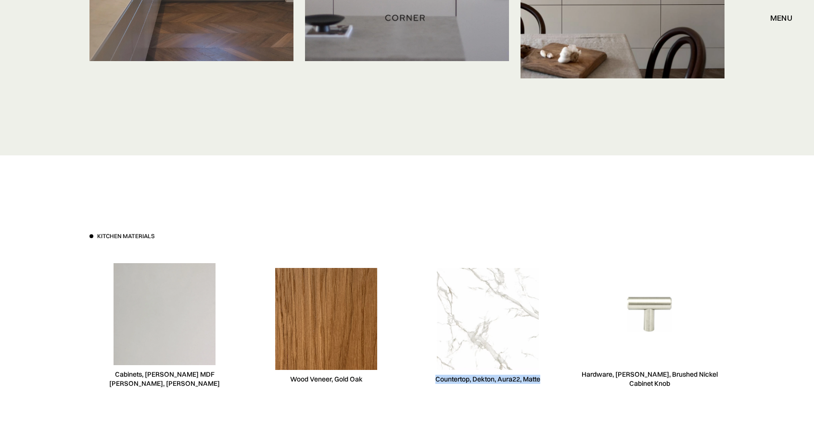
drag, startPoint x: 436, startPoint y: 378, endPoint x: 543, endPoint y: 377, distance: 106.8
click at [543, 377] on div "Countertop, Dekton, Aura22, Matte" at bounding box center [488, 326] width 150 height 148
copy div "Countertop, Dekton, Aura22, Matte"
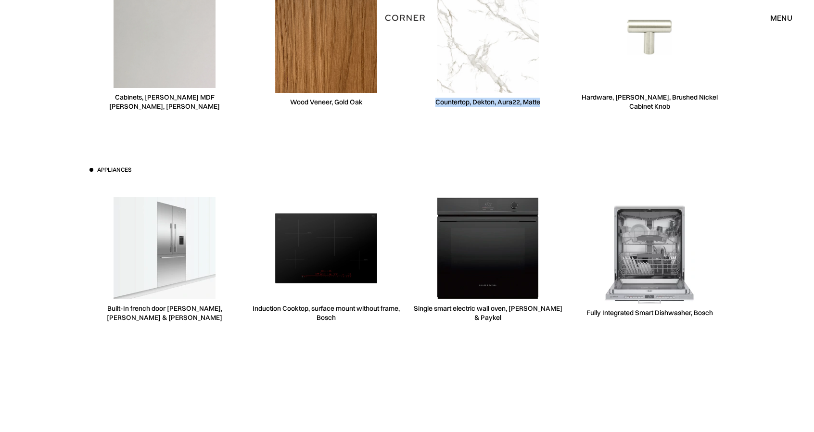
scroll to position [3694, 0]
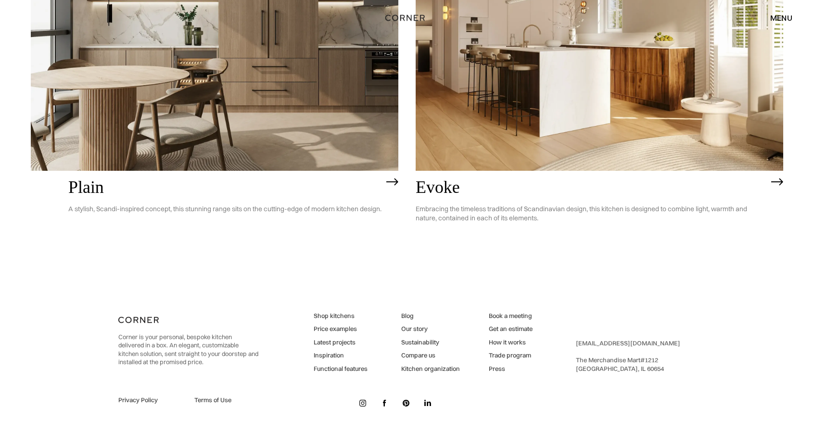
scroll to position [2760, 0]
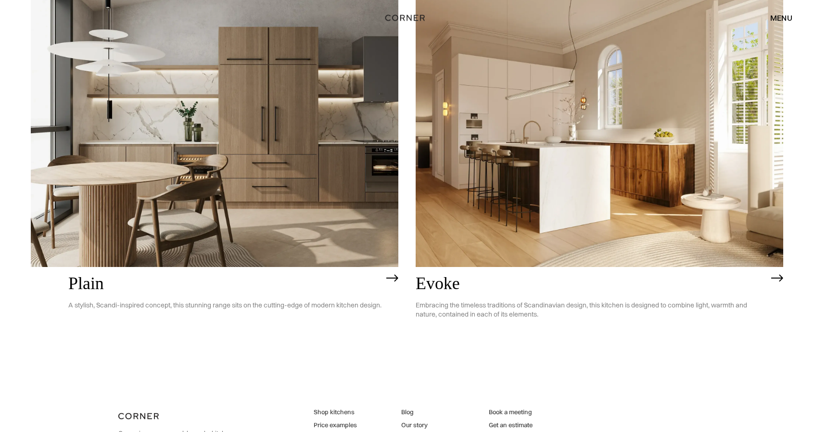
click at [256, 156] on img at bounding box center [215, 120] width 368 height 294
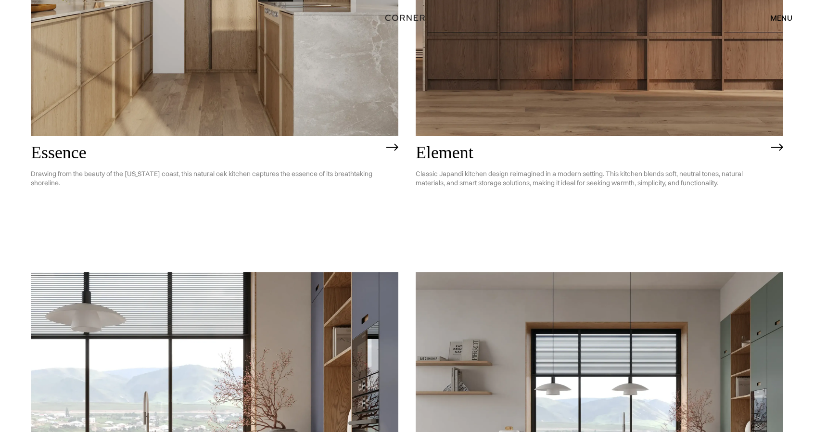
scroll to position [931, 0]
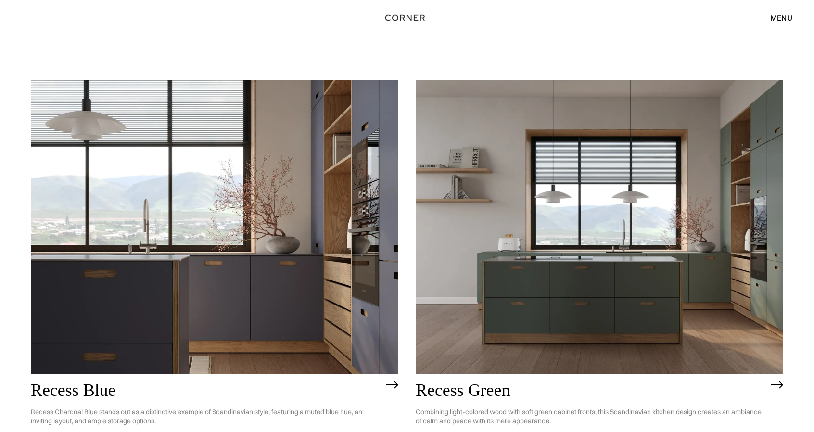
click at [578, 267] on img at bounding box center [600, 227] width 368 height 294
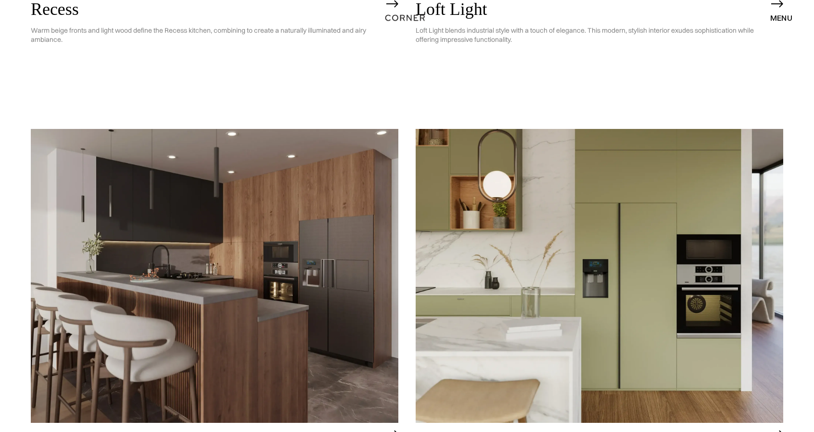
scroll to position [1791, 0]
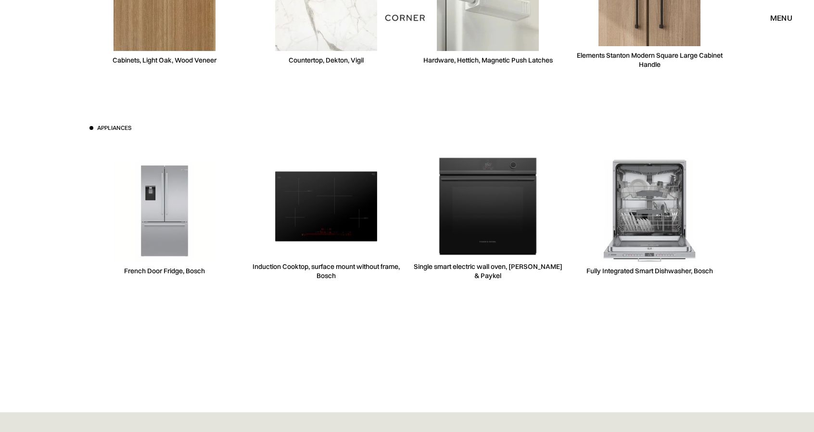
scroll to position [2887, 0]
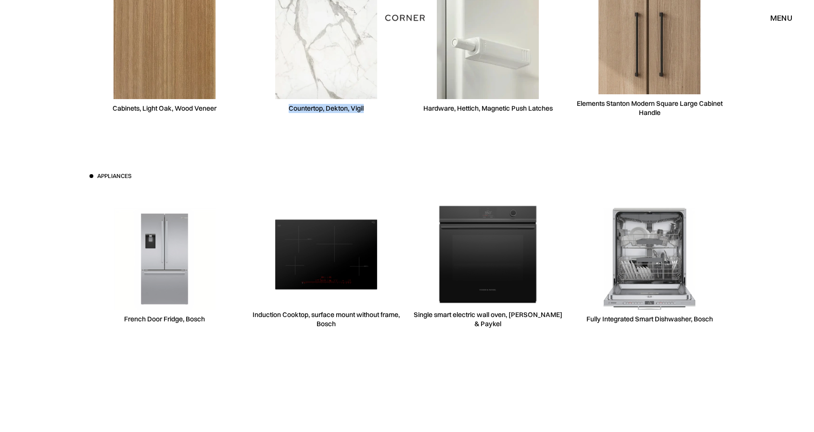
drag, startPoint x: 289, startPoint y: 126, endPoint x: 365, endPoint y: 128, distance: 76.5
click at [365, 128] on div "Countertop, Dekton, Vigil" at bounding box center [326, 55] width 150 height 148
copy div "Countertop, Dekton, Vigil"
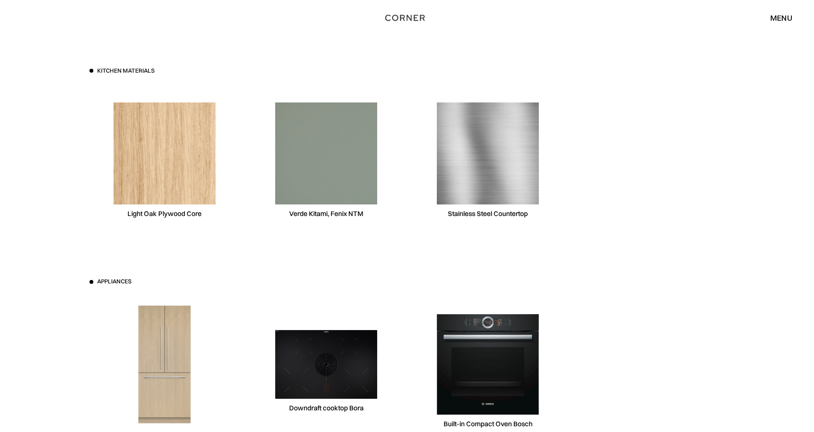
scroll to position [3080, 0]
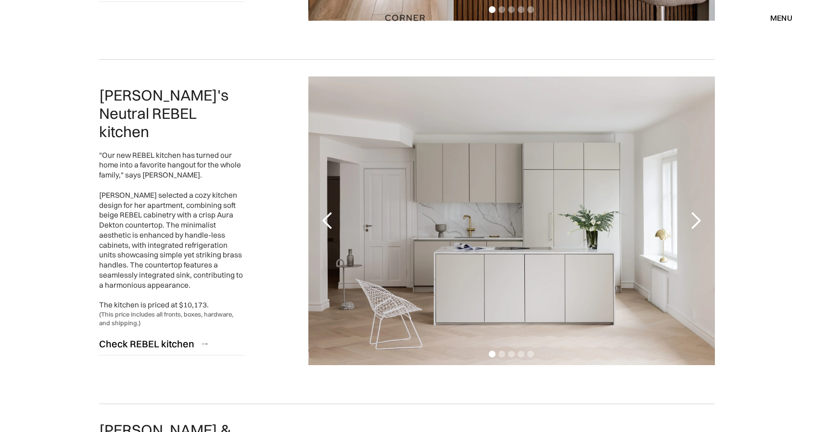
click at [694, 220] on div "next slide" at bounding box center [695, 220] width 19 height 19
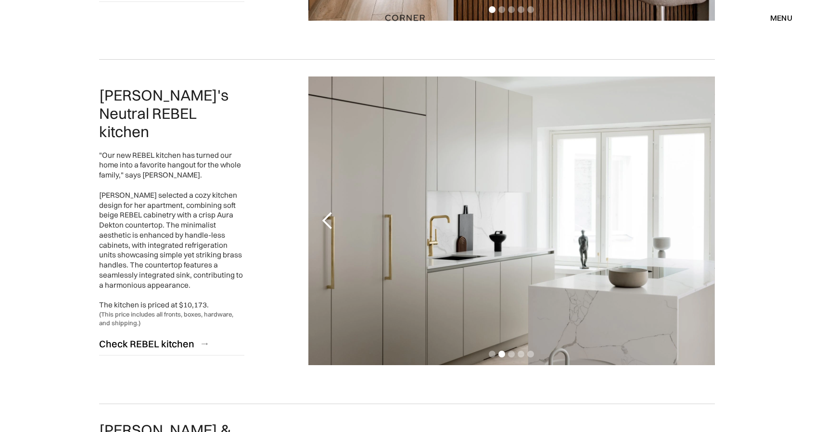
click at [694, 220] on div "next slide" at bounding box center [695, 220] width 19 height 19
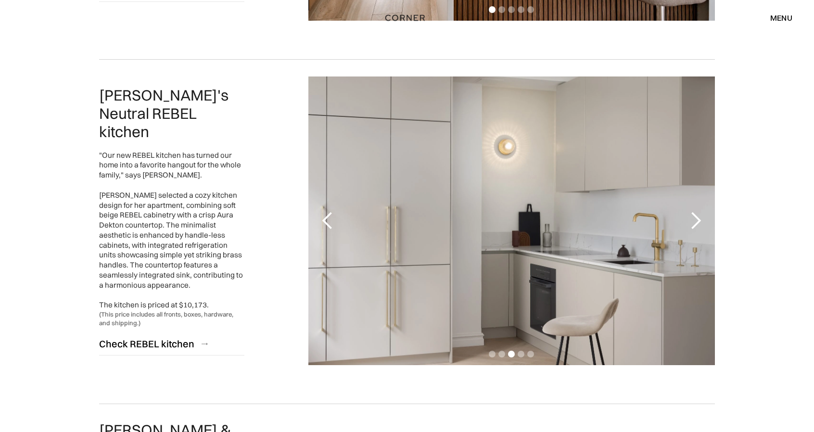
click at [694, 220] on div "next slide" at bounding box center [695, 220] width 19 height 19
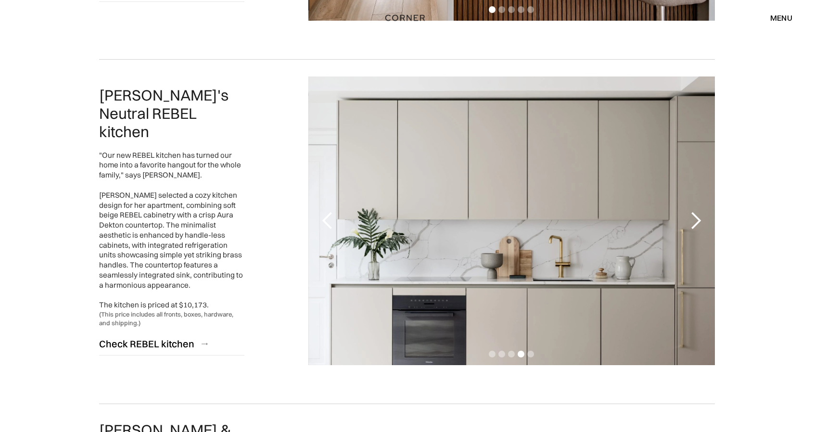
click at [333, 223] on div "previous slide" at bounding box center [327, 220] width 19 height 19
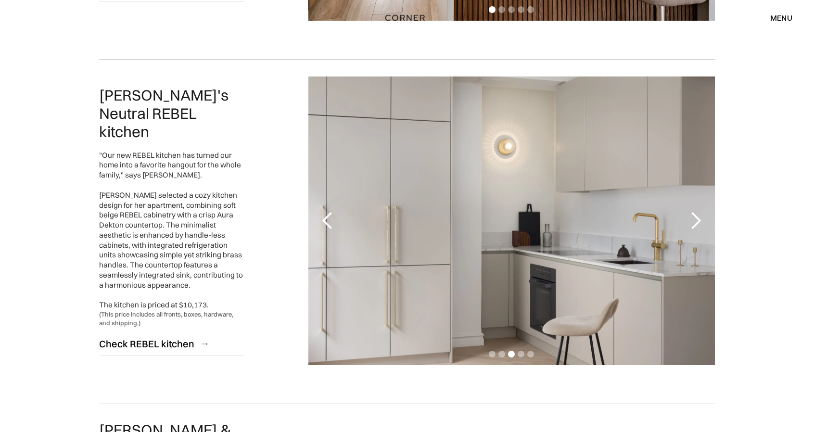
click at [700, 218] on div "next slide" at bounding box center [695, 220] width 19 height 19
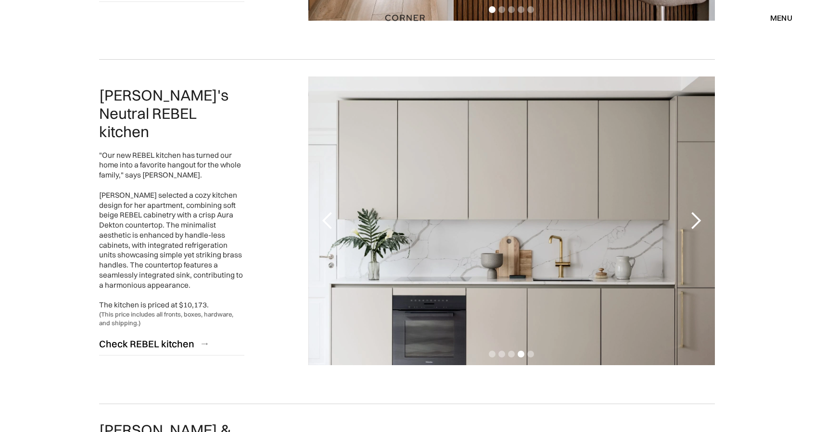
click at [700, 218] on div "next slide" at bounding box center [695, 220] width 19 height 19
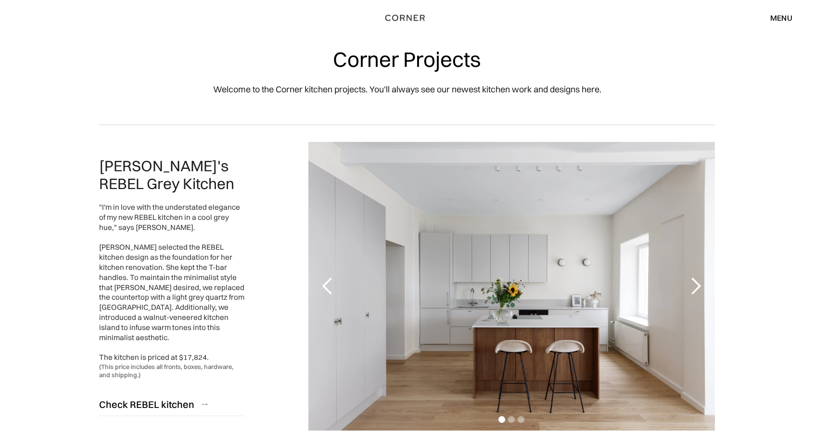
scroll to position [144, 0]
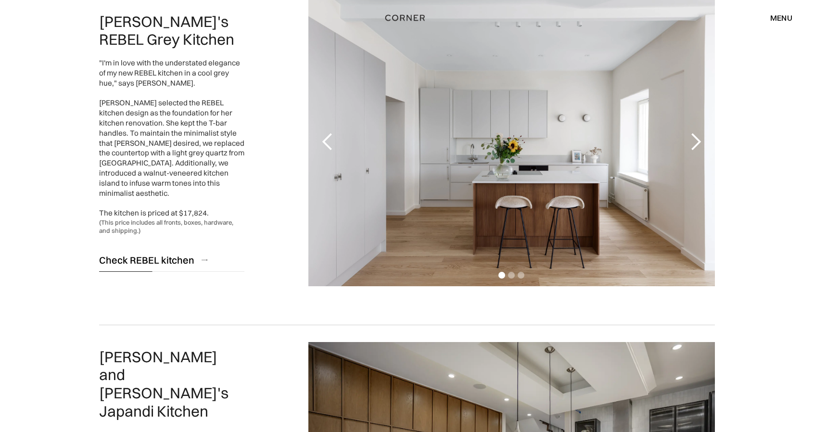
click at [147, 254] on div "Check REBEL kitchen" at bounding box center [146, 260] width 95 height 13
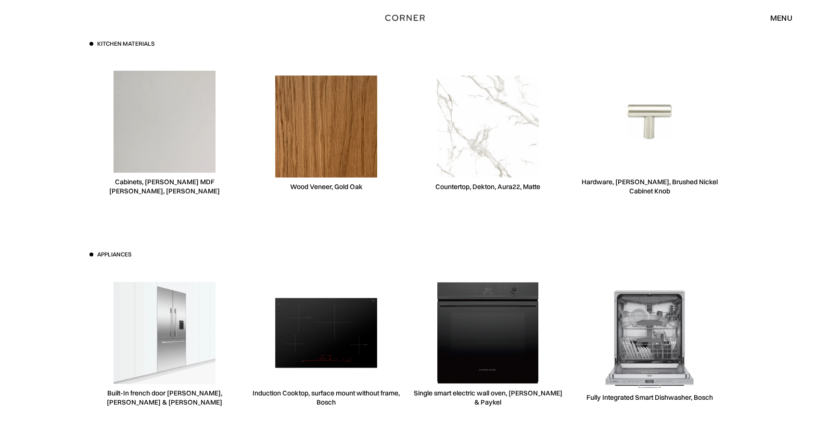
scroll to position [3754, 0]
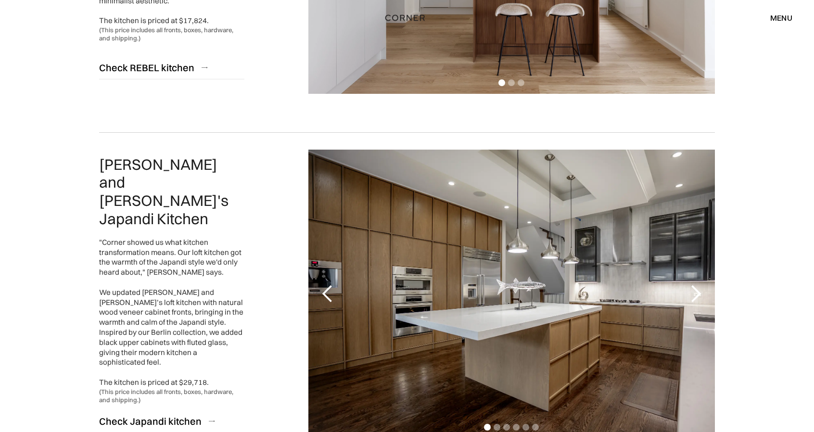
scroll to position [48, 0]
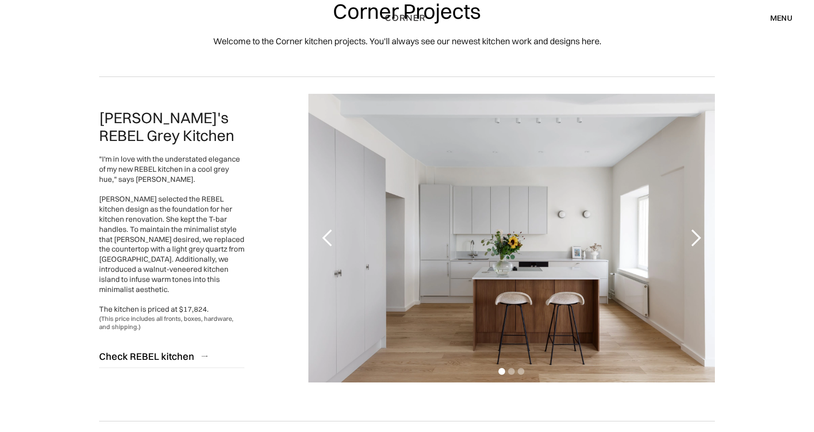
click at [693, 241] on div "next slide" at bounding box center [695, 238] width 19 height 19
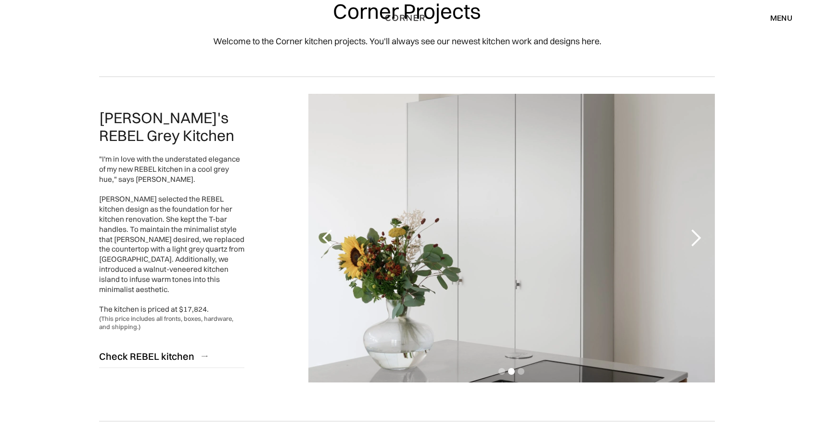
click at [685, 240] on div "next slide" at bounding box center [696, 238] width 38 height 289
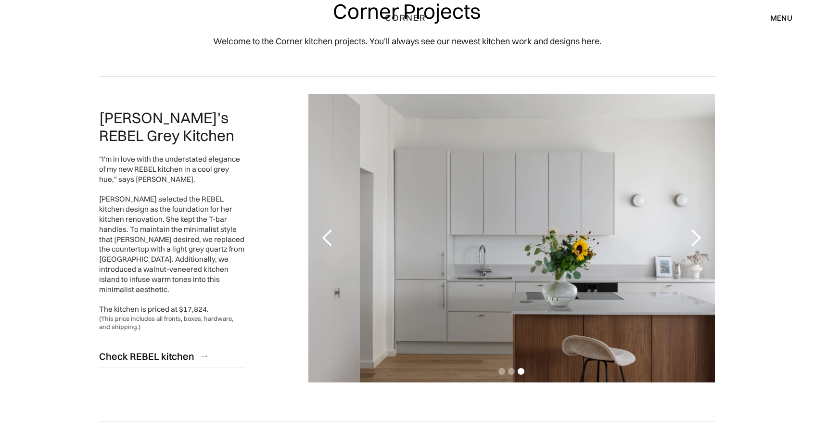
scroll to position [96, 0]
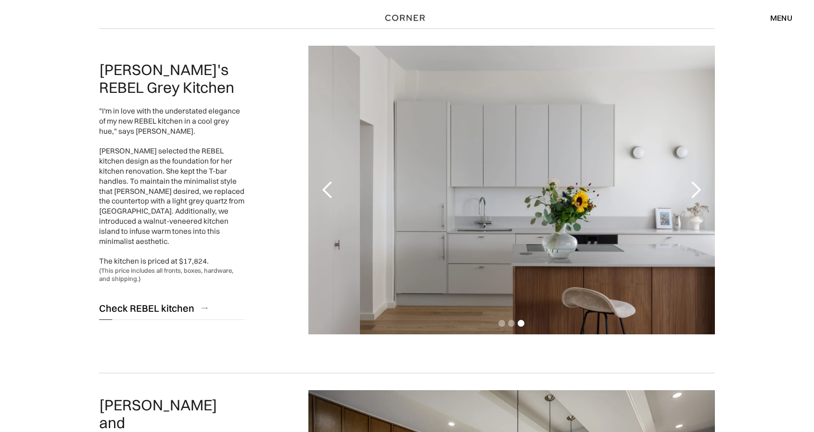
click at [169, 308] on div "Check REBEL kitchen" at bounding box center [146, 308] width 95 height 13
drag, startPoint x: 181, startPoint y: 256, endPoint x: 206, endPoint y: 255, distance: 25.1
click at [206, 255] on div ""I'm in love with the understated elegance of my new REBEL kitchen in a cool gr…" at bounding box center [171, 186] width 145 height 160
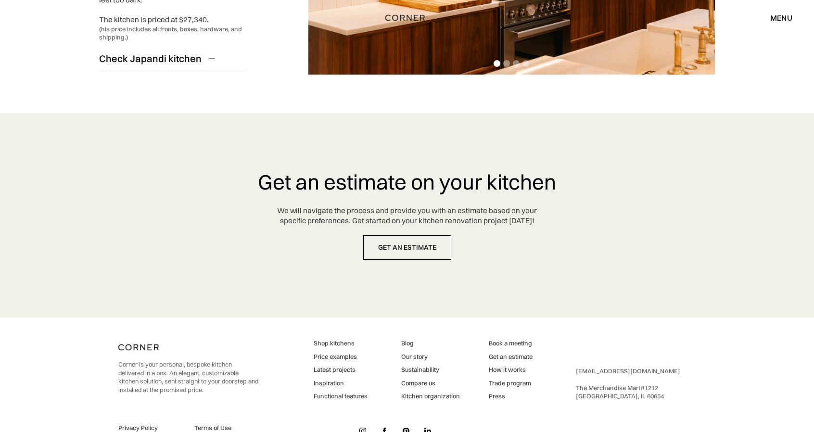
scroll to position [2462, 0]
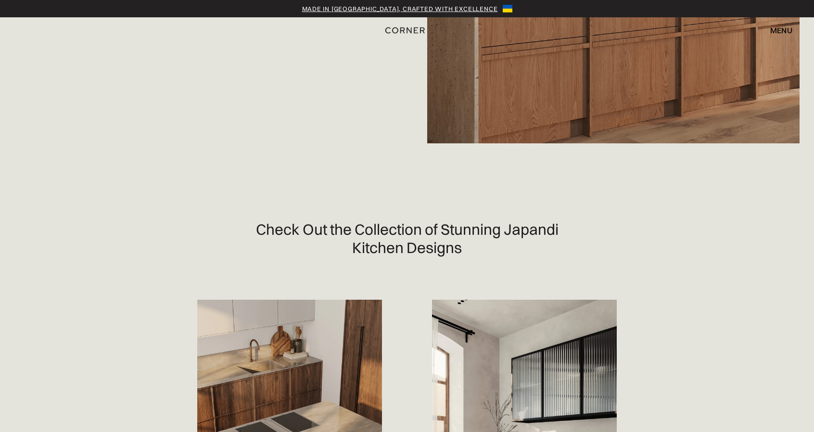
scroll to position [577, 0]
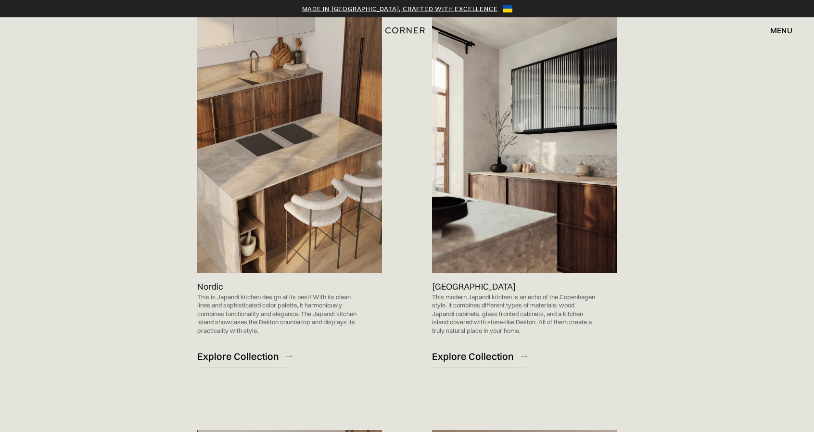
click at [585, 91] on img at bounding box center [524, 142] width 185 height 262
click at [468, 363] on link "Explore Collection" at bounding box center [479, 357] width 95 height 24
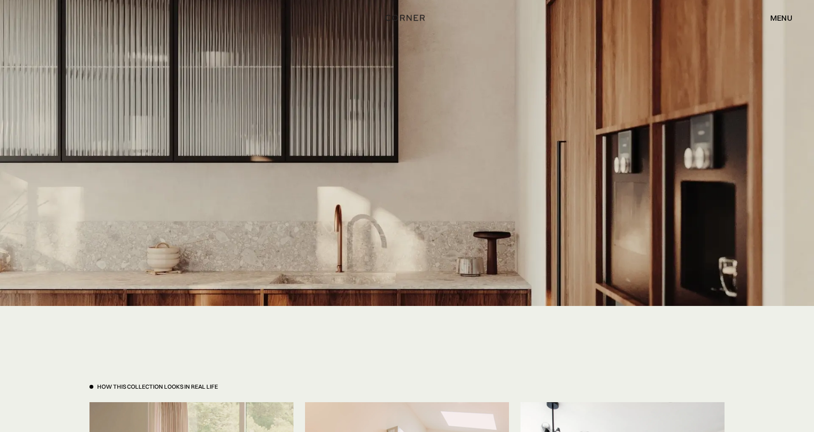
scroll to position [1829, 0]
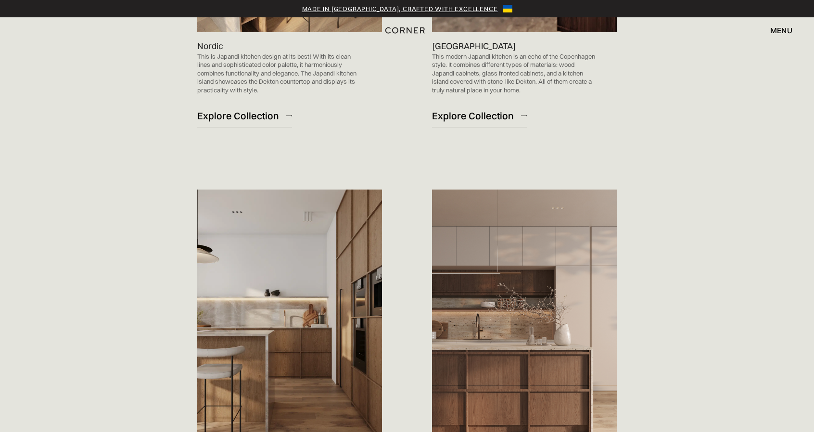
scroll to position [866, 0]
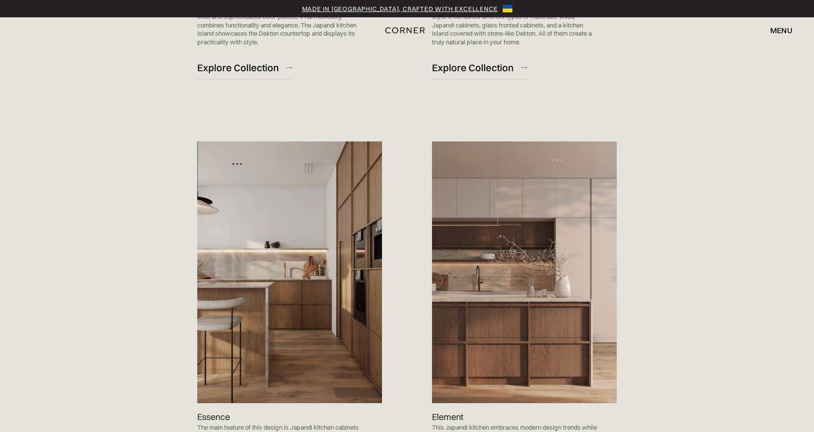
click at [540, 248] on img at bounding box center [524, 272] width 185 height 262
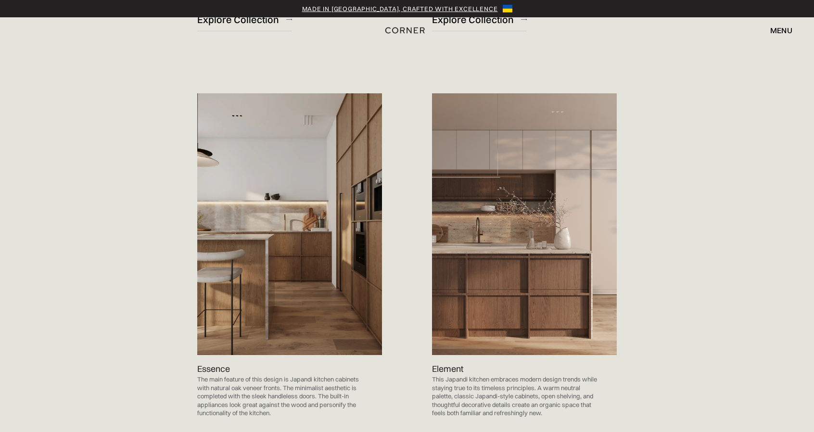
scroll to position [962, 0]
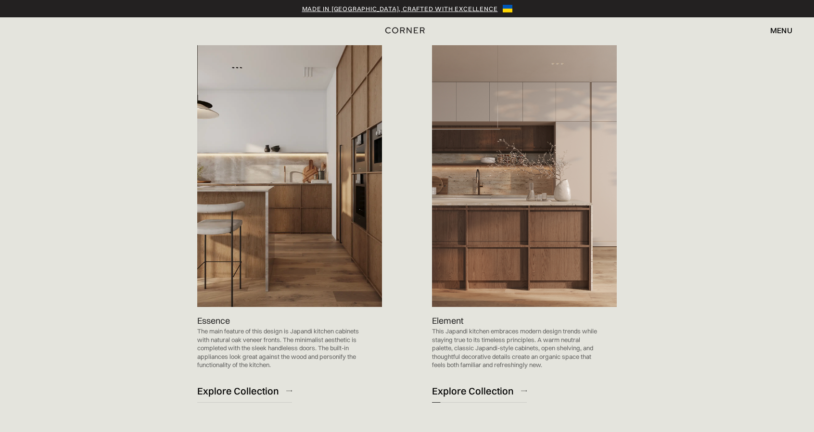
click at [459, 391] on div "Explore Collection" at bounding box center [473, 390] width 82 height 13
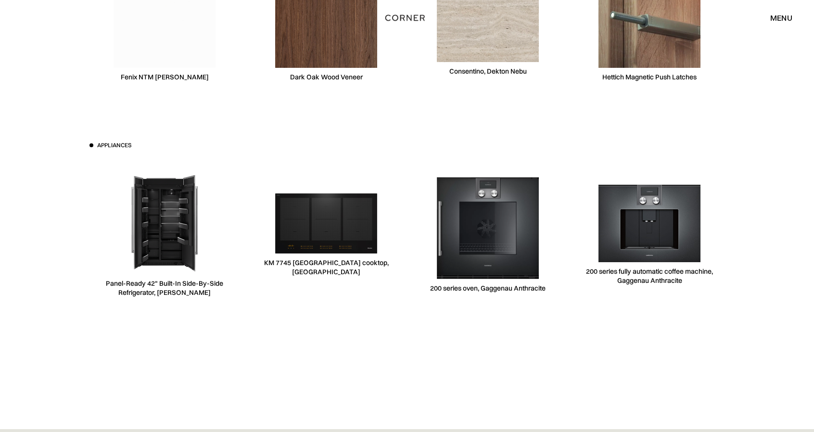
scroll to position [2984, 0]
